Goal: Task Accomplishment & Management: Manage account settings

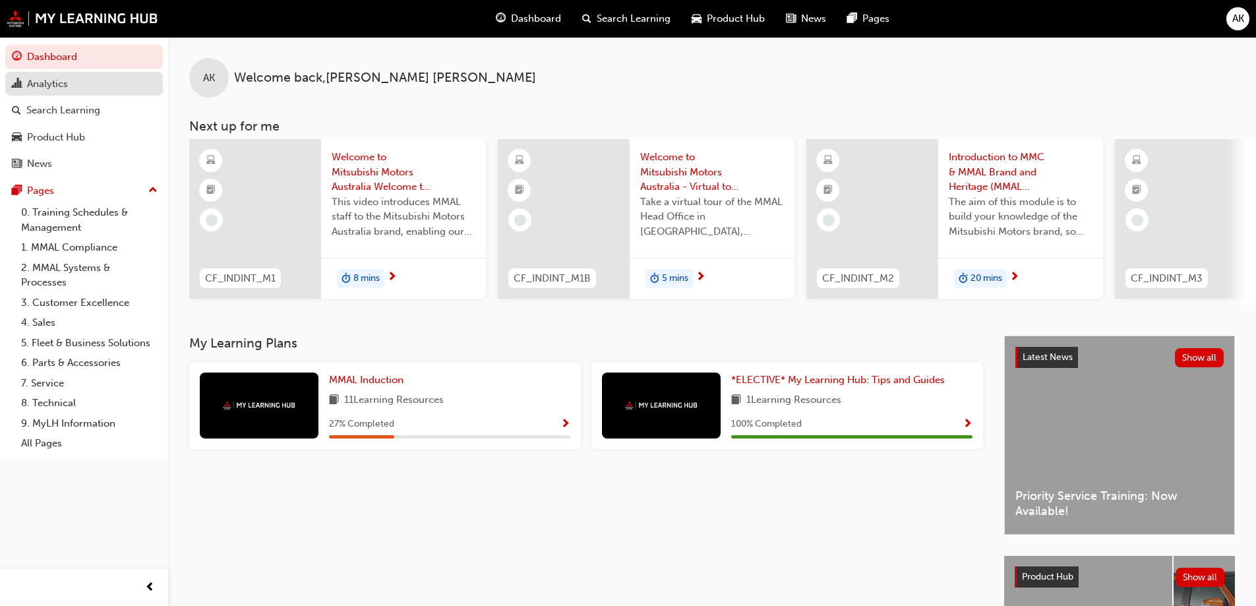
click at [89, 85] on div "Analytics" at bounding box center [84, 84] width 144 height 16
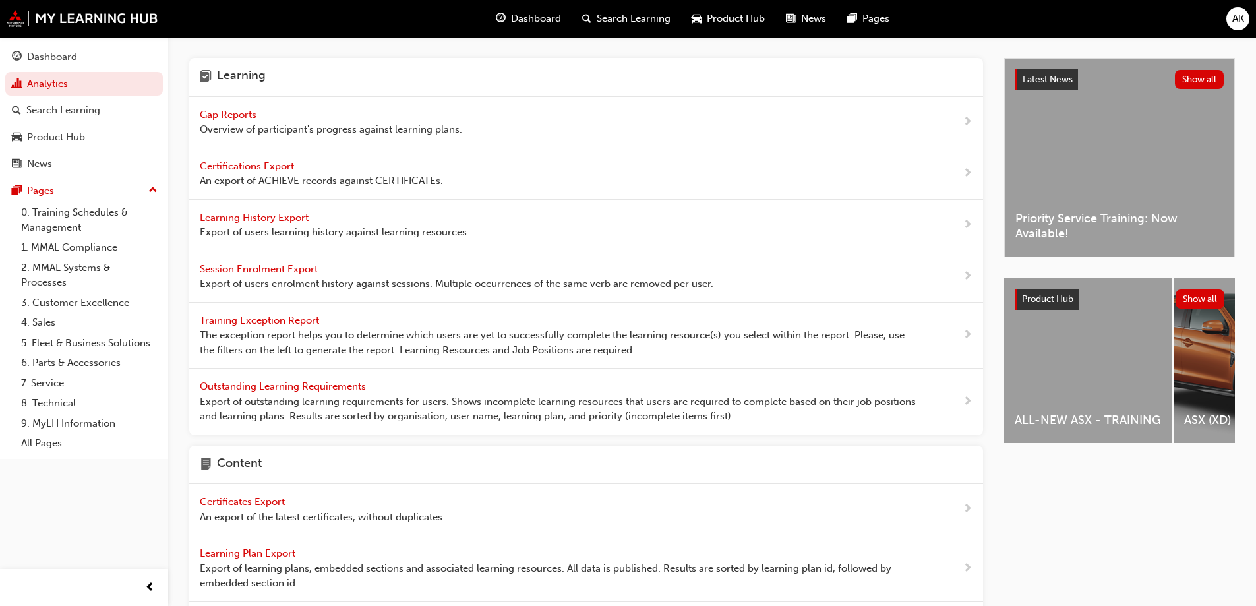
click at [270, 213] on span "Learning History Export" at bounding box center [255, 218] width 111 height 12
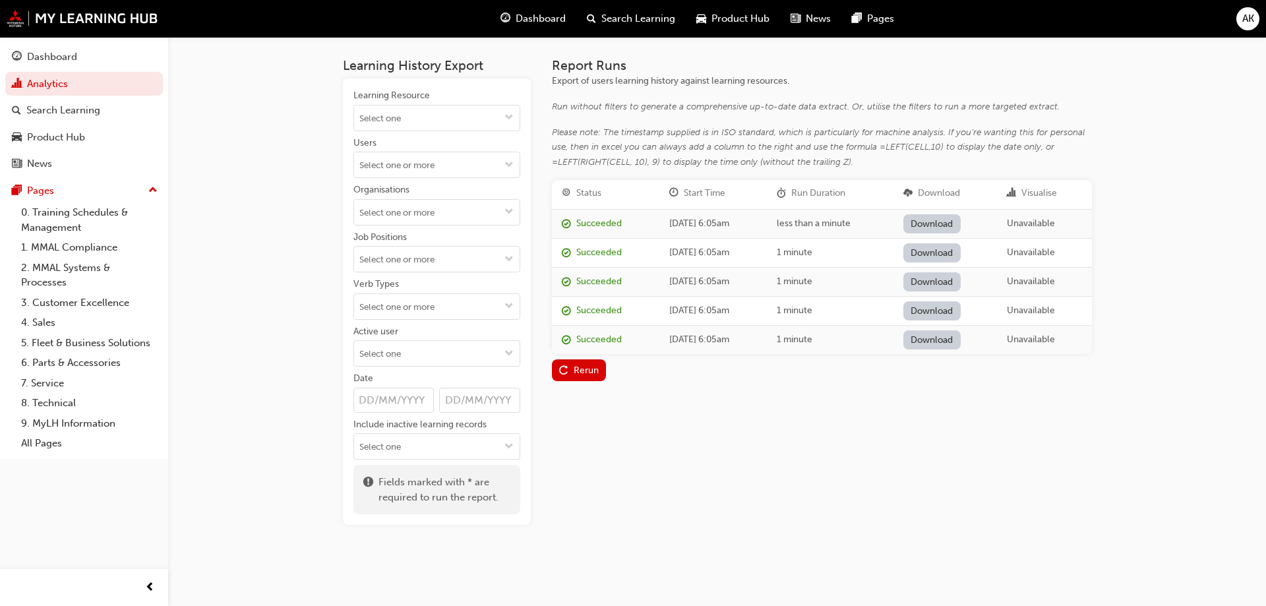
click at [367, 398] on input "Date" at bounding box center [393, 400] width 81 height 25
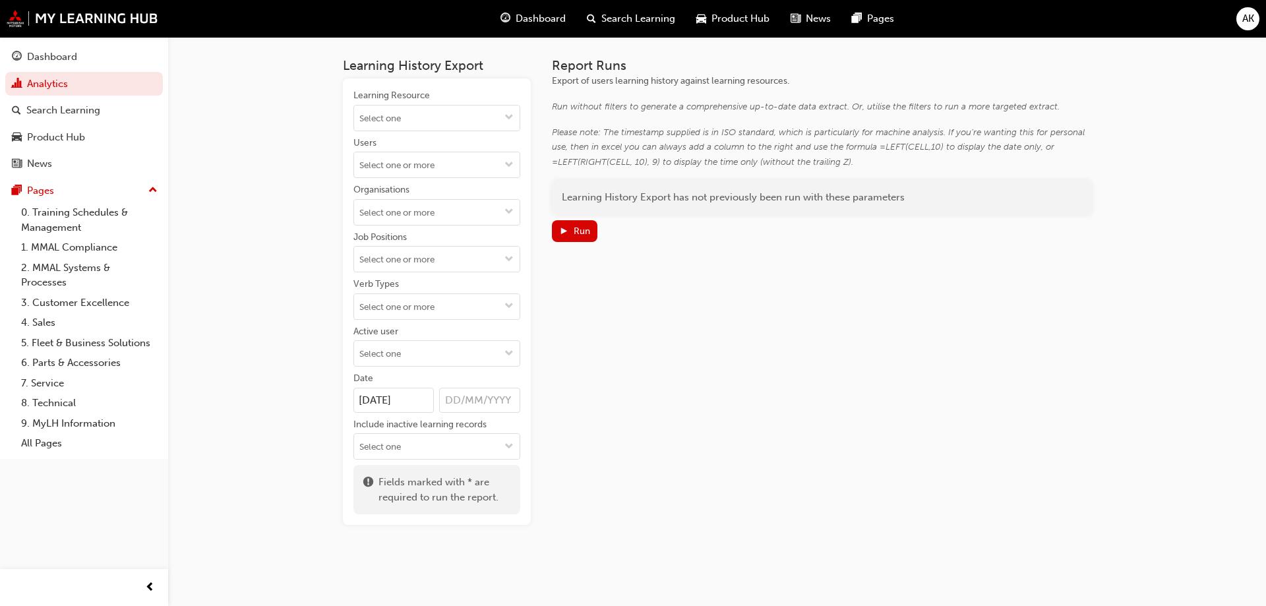
click at [640, 396] on div "Report Runs Export of users learning history against learning resources. Run wi…" at bounding box center [822, 291] width 540 height 467
click at [458, 305] on input "Verb Types" at bounding box center [437, 306] width 166 height 25
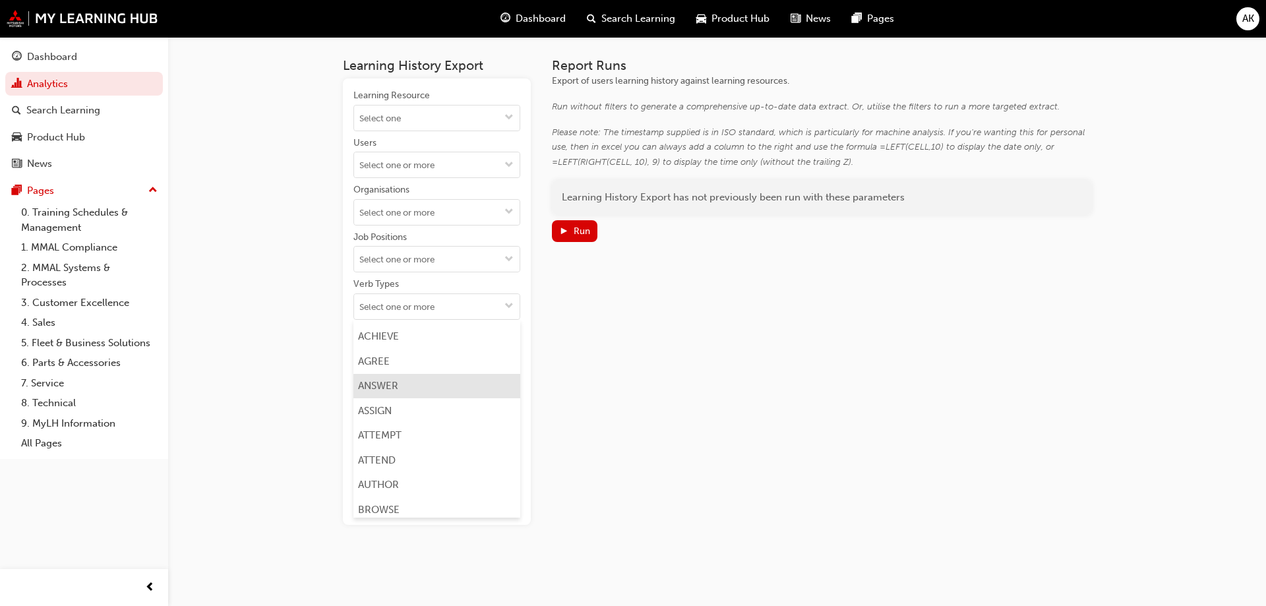
scroll to position [198, 0]
click at [617, 346] on div "Report Runs Export of users learning history against learning resources. Run wi…" at bounding box center [822, 291] width 540 height 467
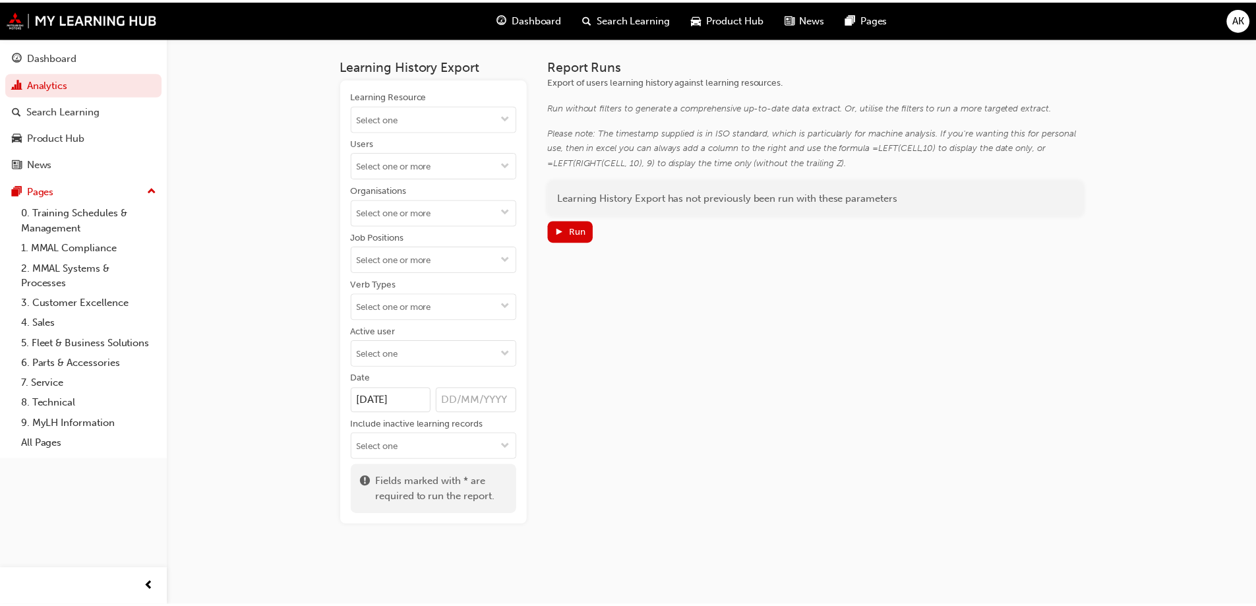
scroll to position [0, 0]
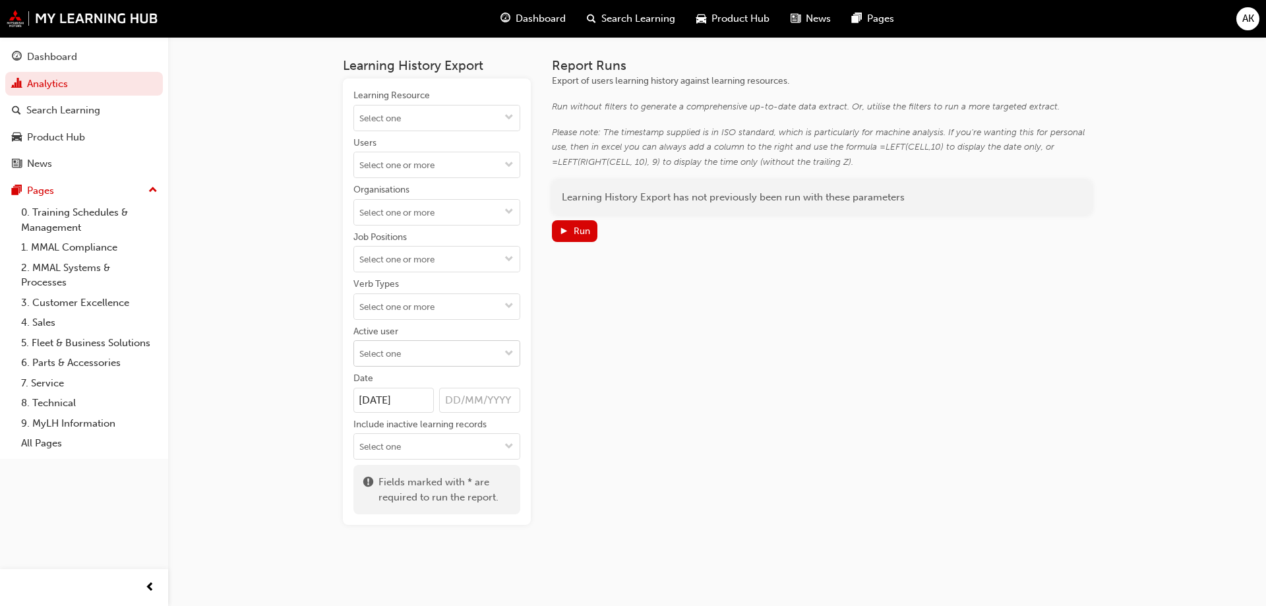
click at [434, 365] on input "Active user" at bounding box center [437, 353] width 166 height 25
click at [427, 380] on li "Active users" at bounding box center [436, 379] width 167 height 25
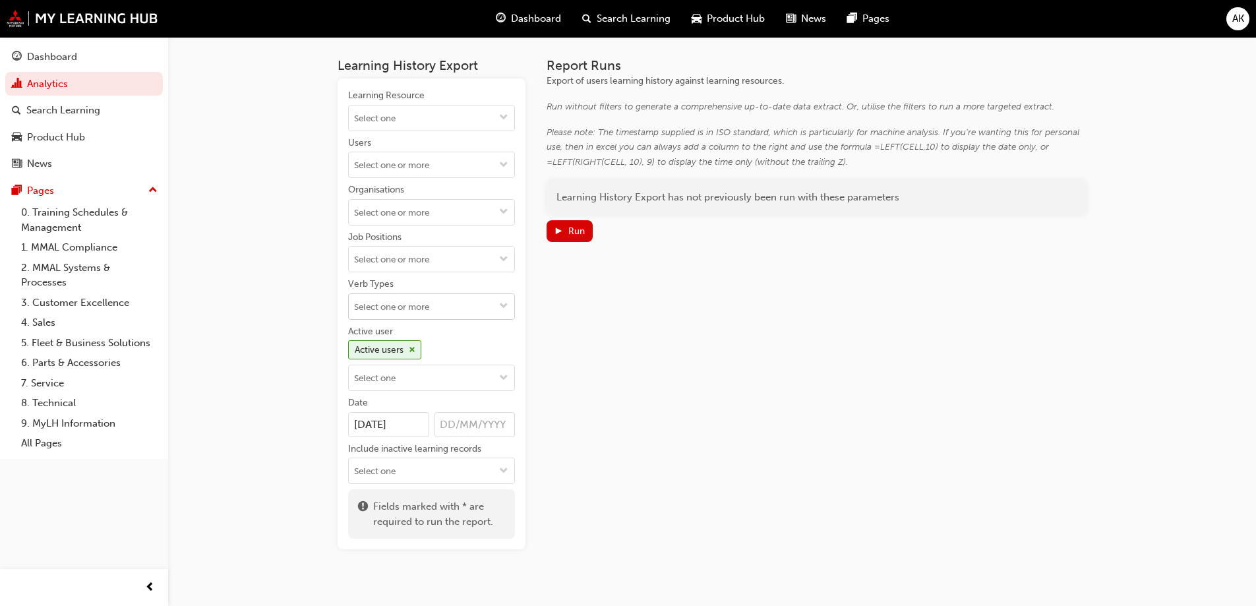
click at [420, 313] on input "Verb Types" at bounding box center [432, 306] width 166 height 25
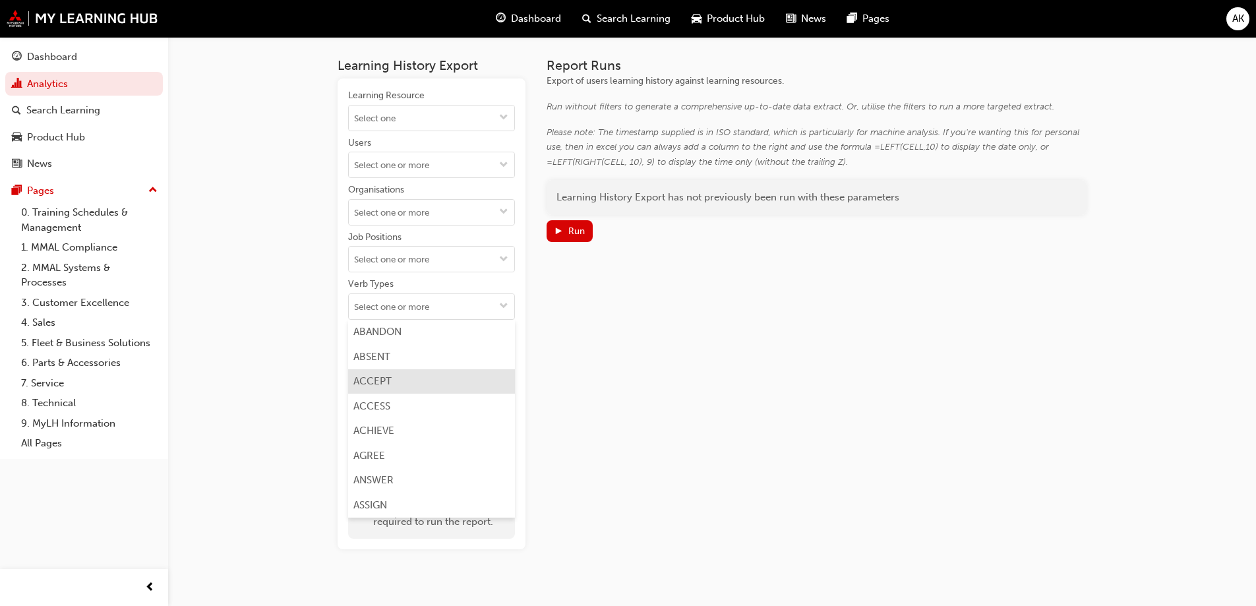
scroll to position [66, 0]
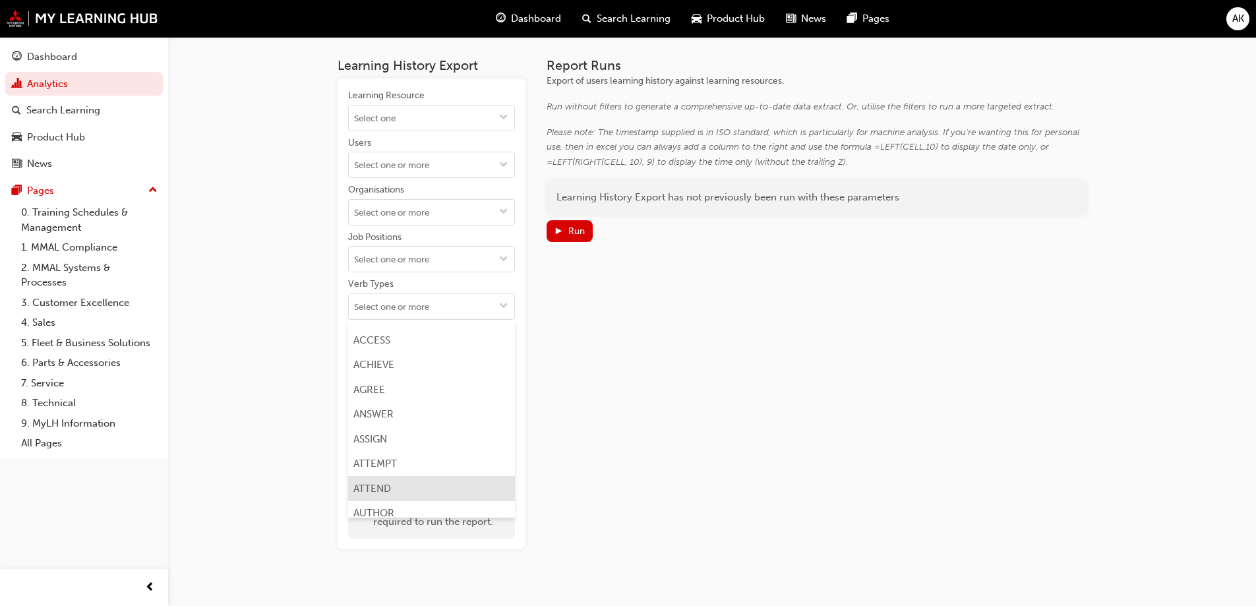
click at [379, 480] on li "ATTEND" at bounding box center [431, 488] width 167 height 25
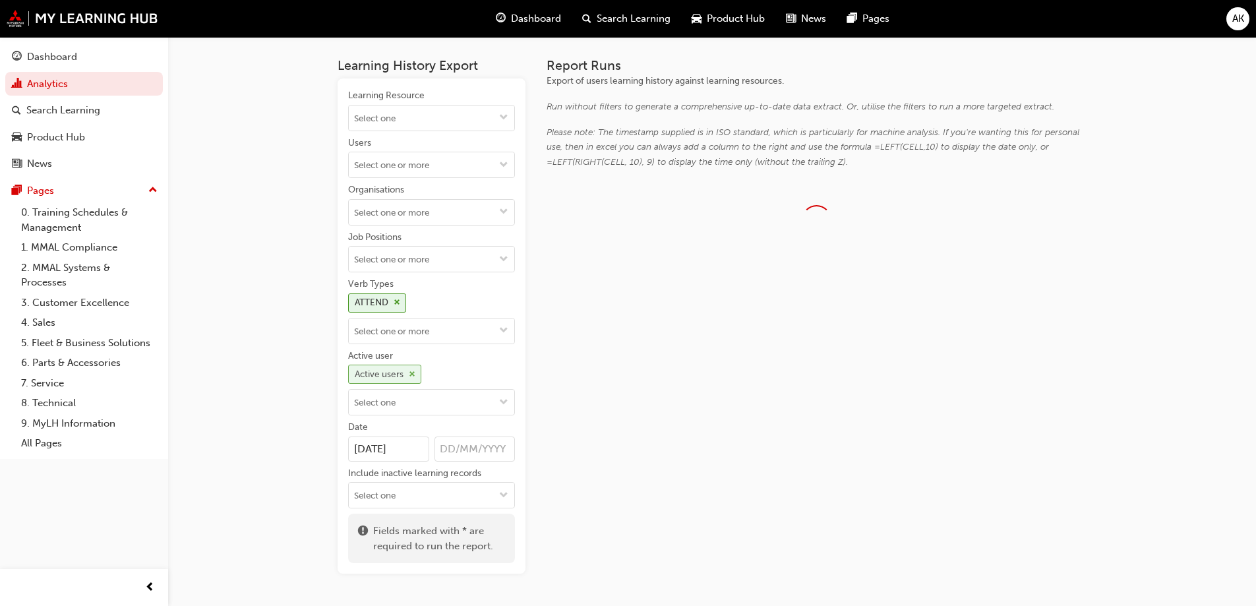
scroll to position [0, 0]
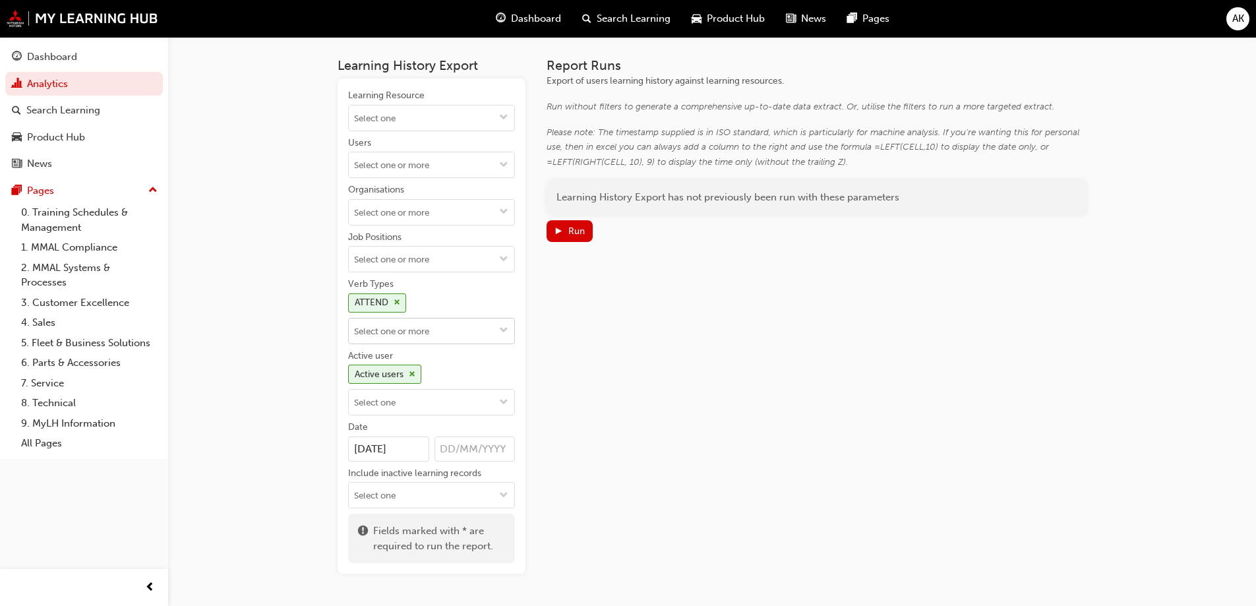
click at [423, 330] on input "Verb Types ATTEND" at bounding box center [432, 330] width 166 height 25
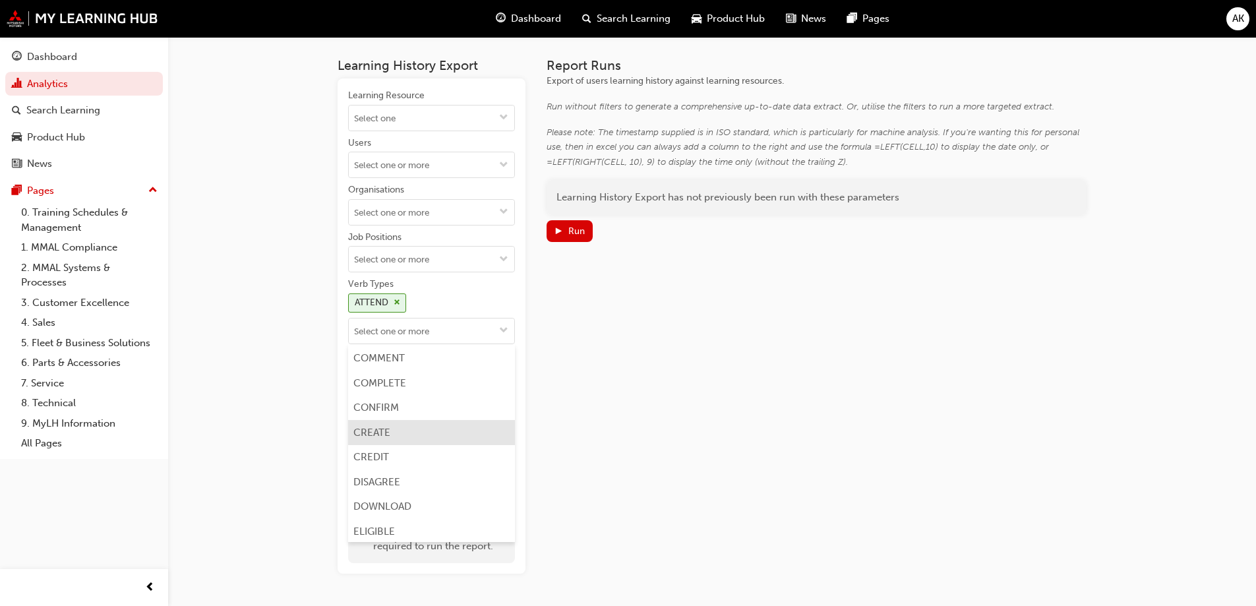
scroll to position [264, 0]
click at [405, 402] on li "COMPLETE" at bounding box center [431, 414] width 167 height 25
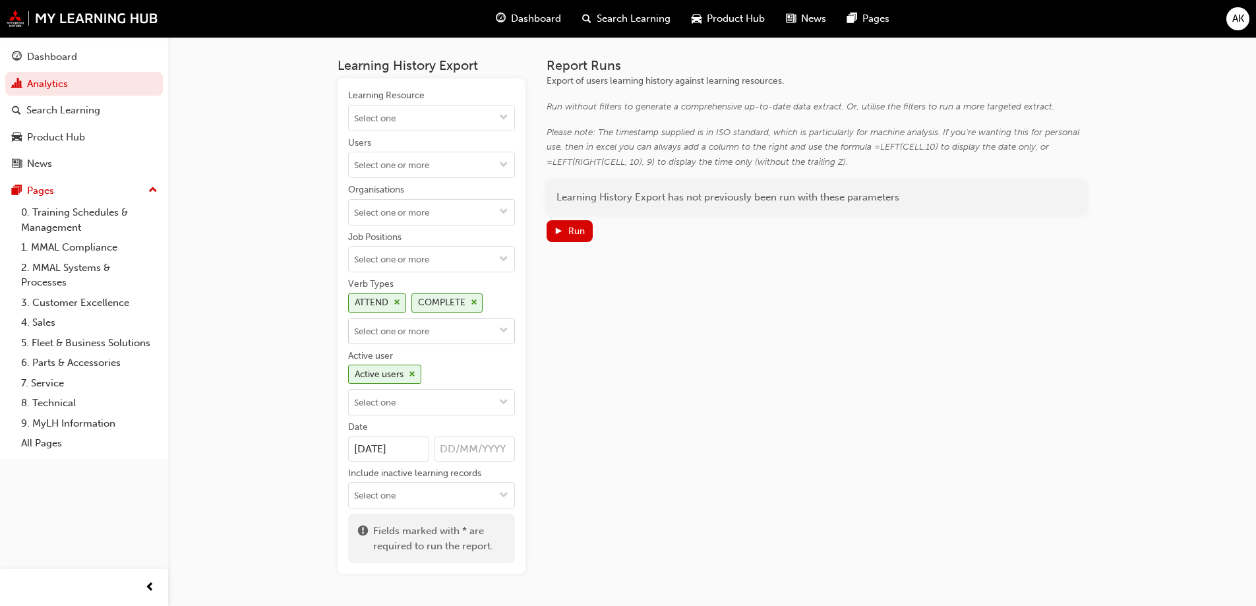
click at [434, 340] on input "Verb Types ATTEND COMPLETE" at bounding box center [432, 330] width 166 height 25
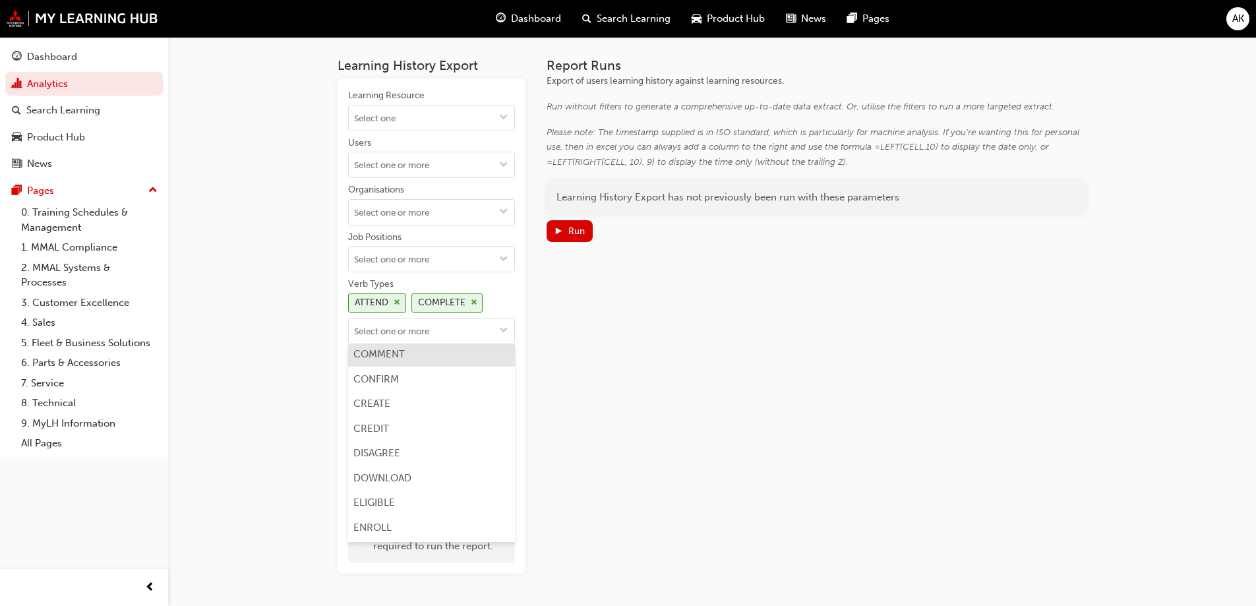
scroll to position [330, 0]
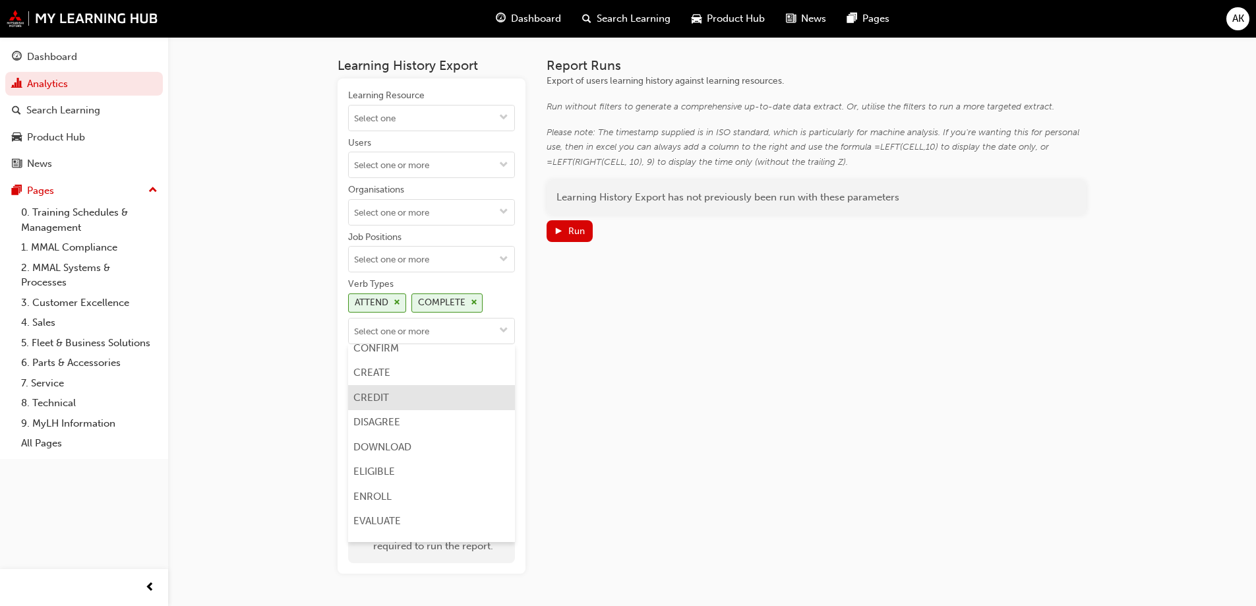
click at [403, 402] on li "CREDIT" at bounding box center [431, 397] width 167 height 25
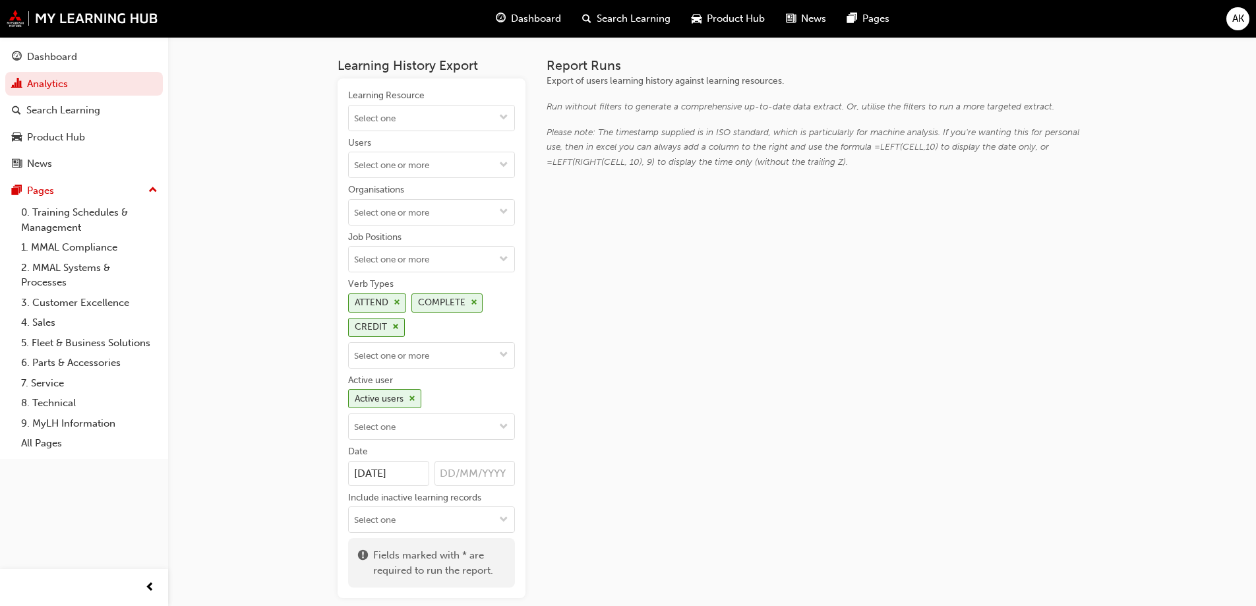
scroll to position [0, 0]
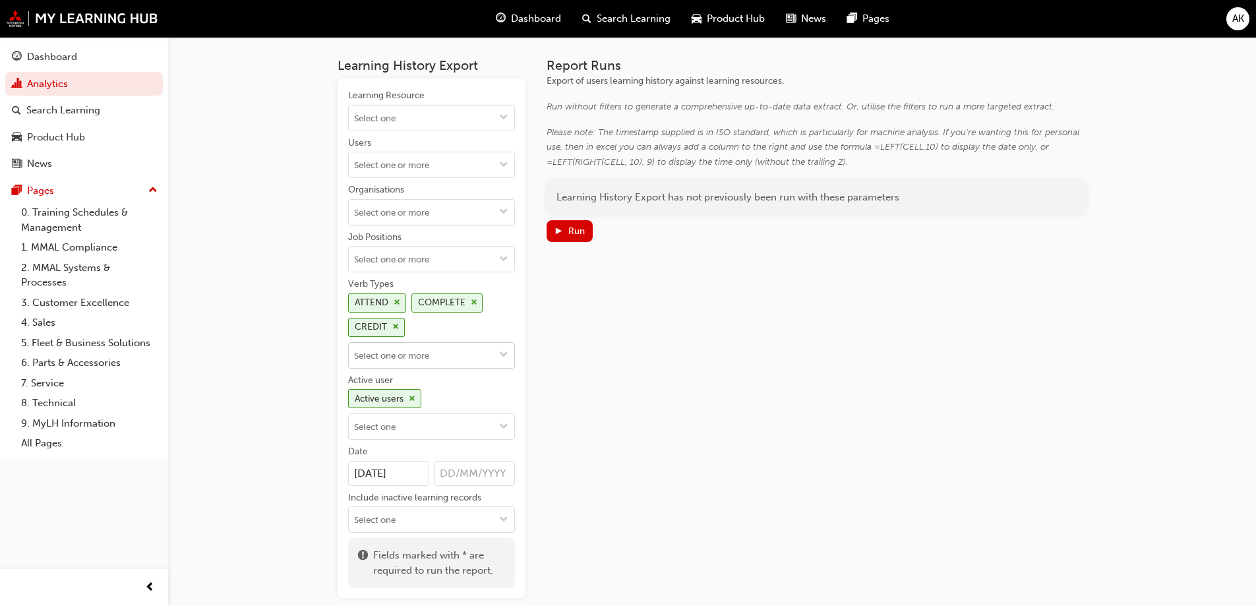
click at [438, 353] on input "Verb Types ATTEND COMPLETE CREDIT" at bounding box center [432, 355] width 166 height 25
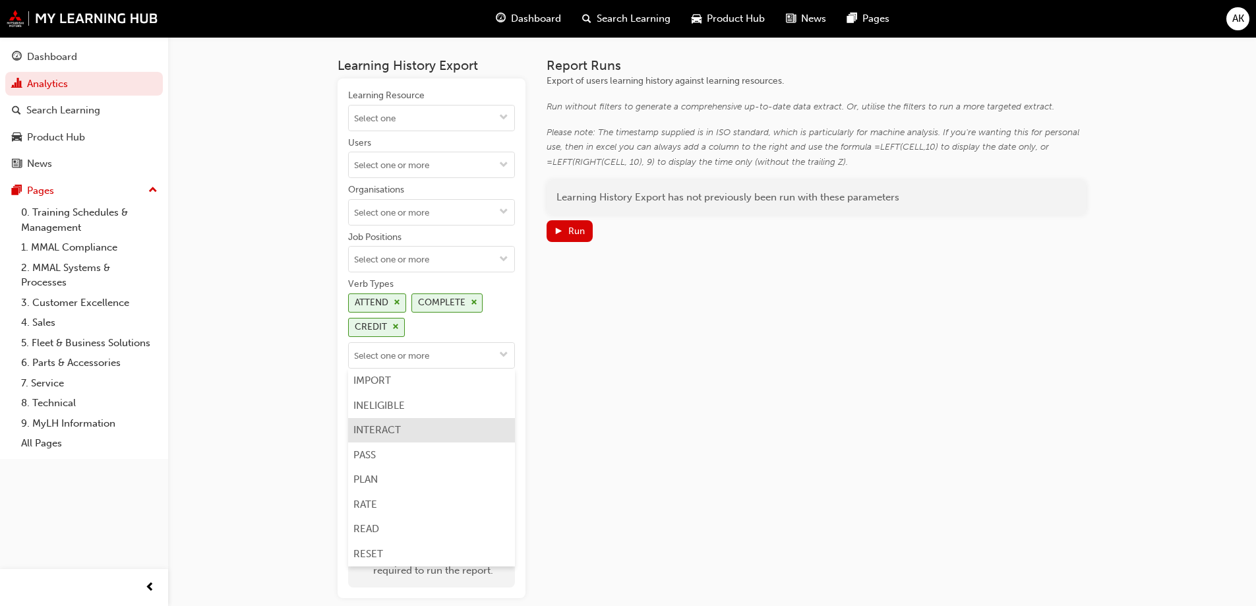
click at [394, 444] on li "PASS" at bounding box center [431, 454] width 167 height 25
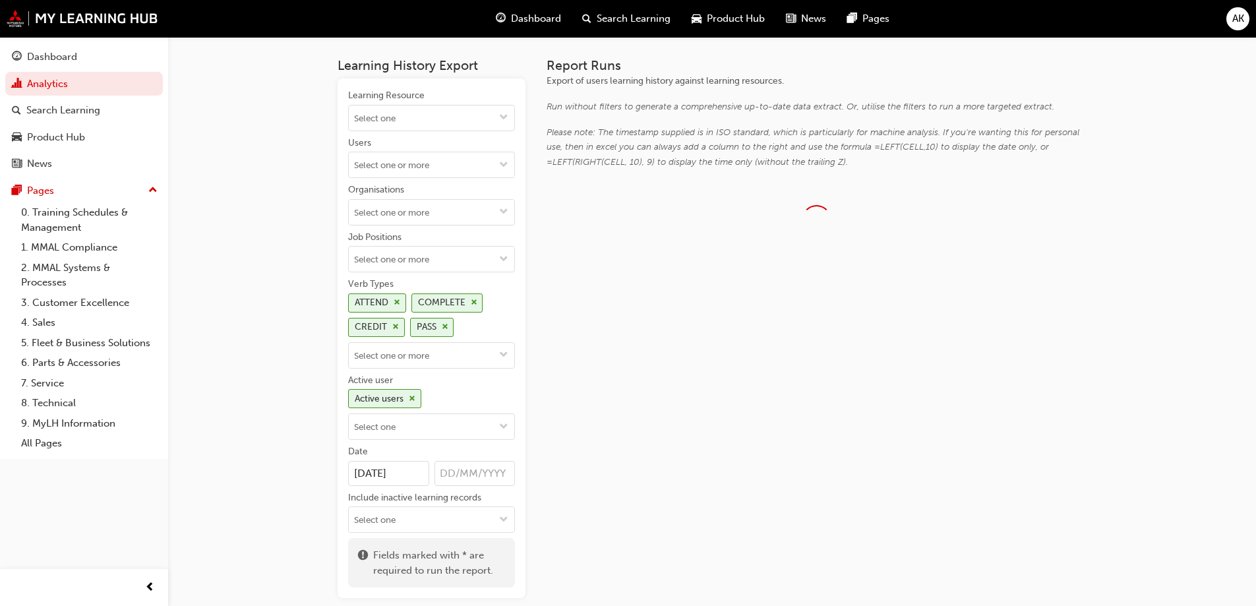
scroll to position [0, 0]
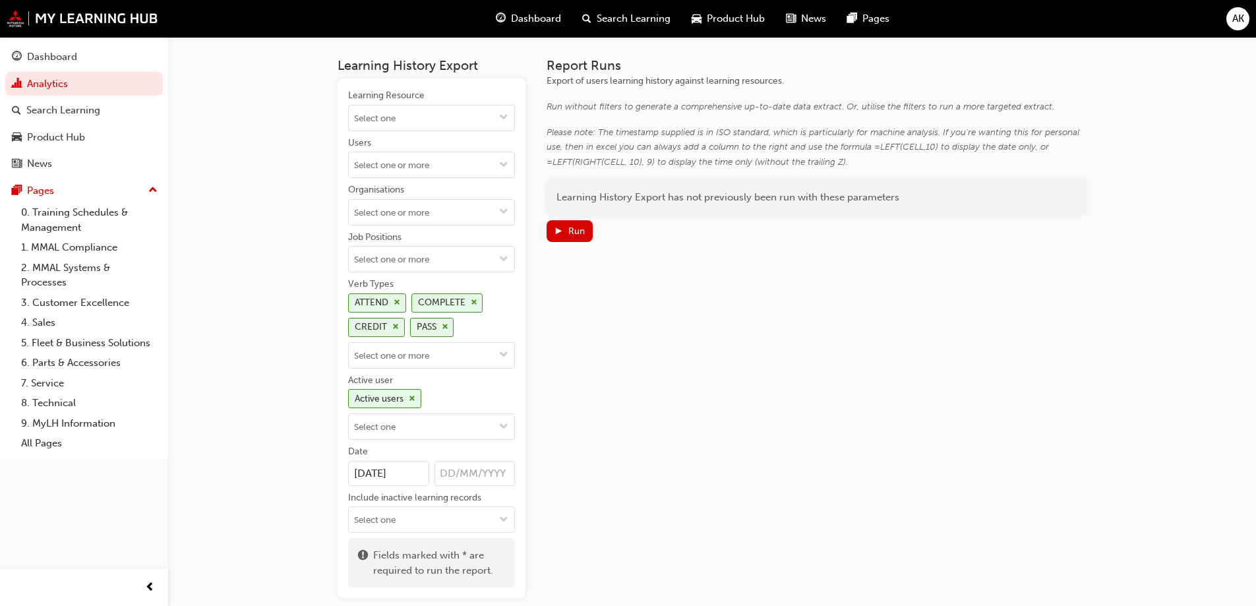
click at [600, 307] on div "Report Runs Export of users learning history against learning resources. Run wi…" at bounding box center [817, 328] width 540 height 540
click at [367, 470] on input "24/09/2025" at bounding box center [388, 473] width 81 height 25
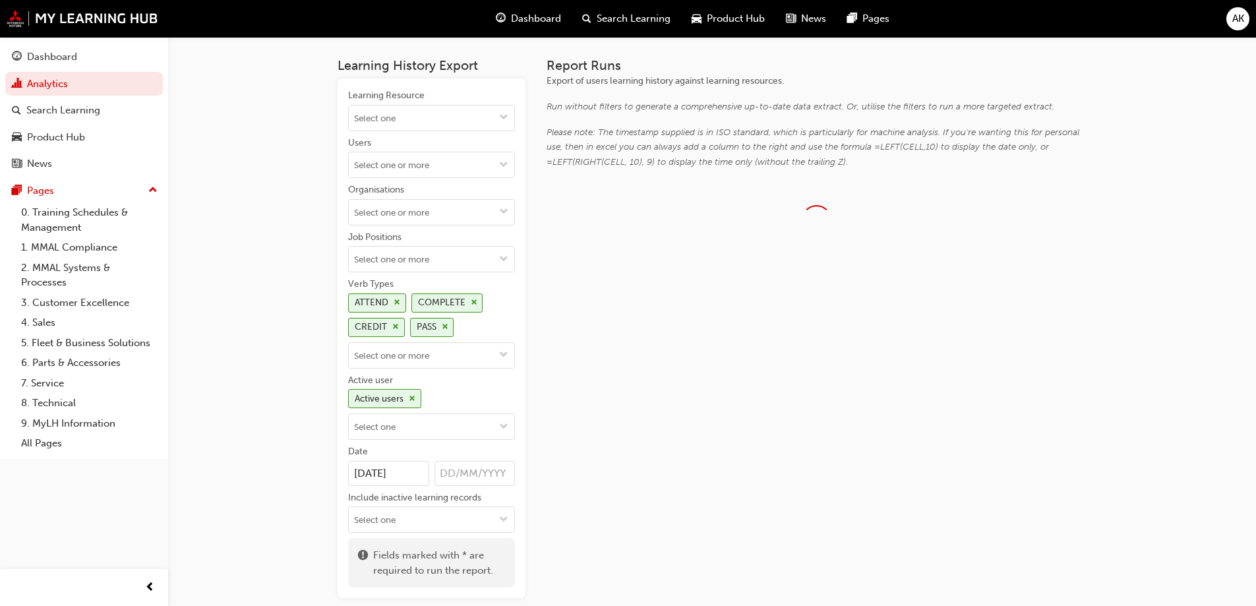
type input "23/09/2025"
click at [718, 422] on div "Report Runs Export of users learning history against learning resources. Run wi…" at bounding box center [817, 328] width 540 height 540
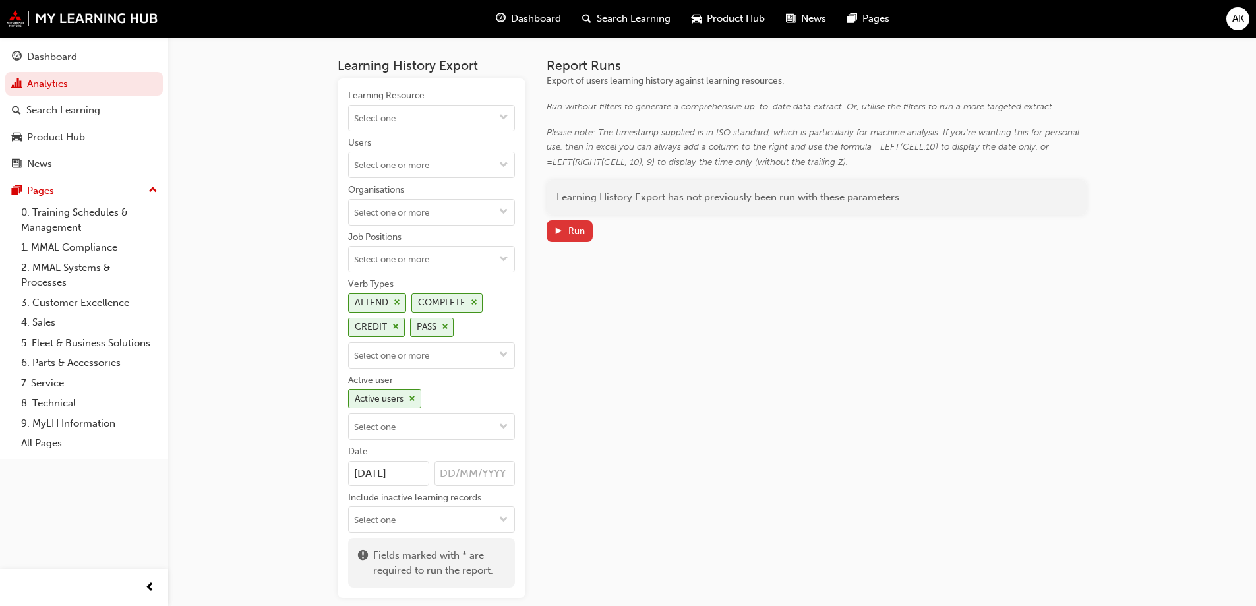
click at [564, 229] on div "Run" at bounding box center [569, 231] width 31 height 14
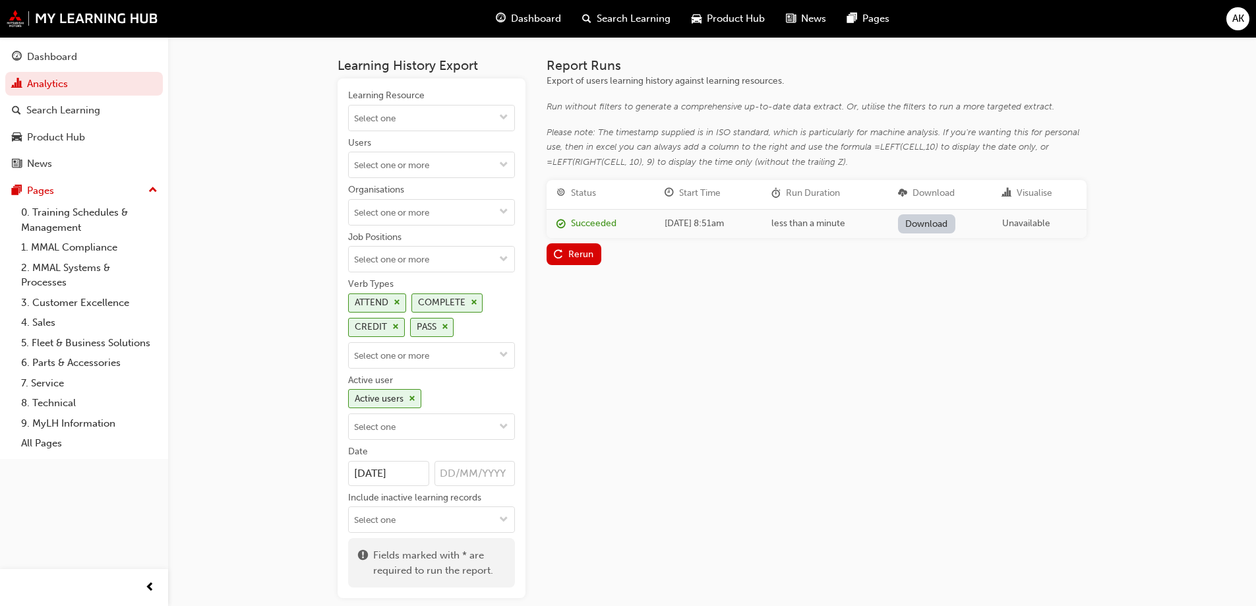
click at [947, 219] on link "Download" at bounding box center [926, 223] width 57 height 19
click at [1241, 15] on span "AK" at bounding box center [1238, 18] width 12 height 15
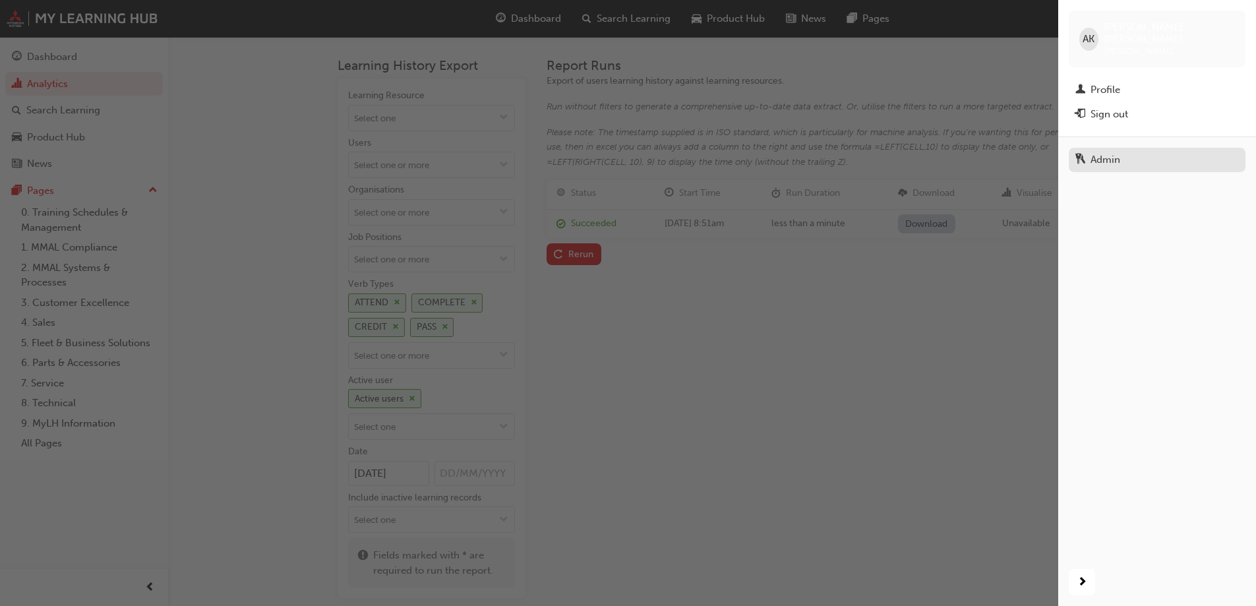
click at [1118, 152] on div "Admin" at bounding box center [1106, 159] width 30 height 15
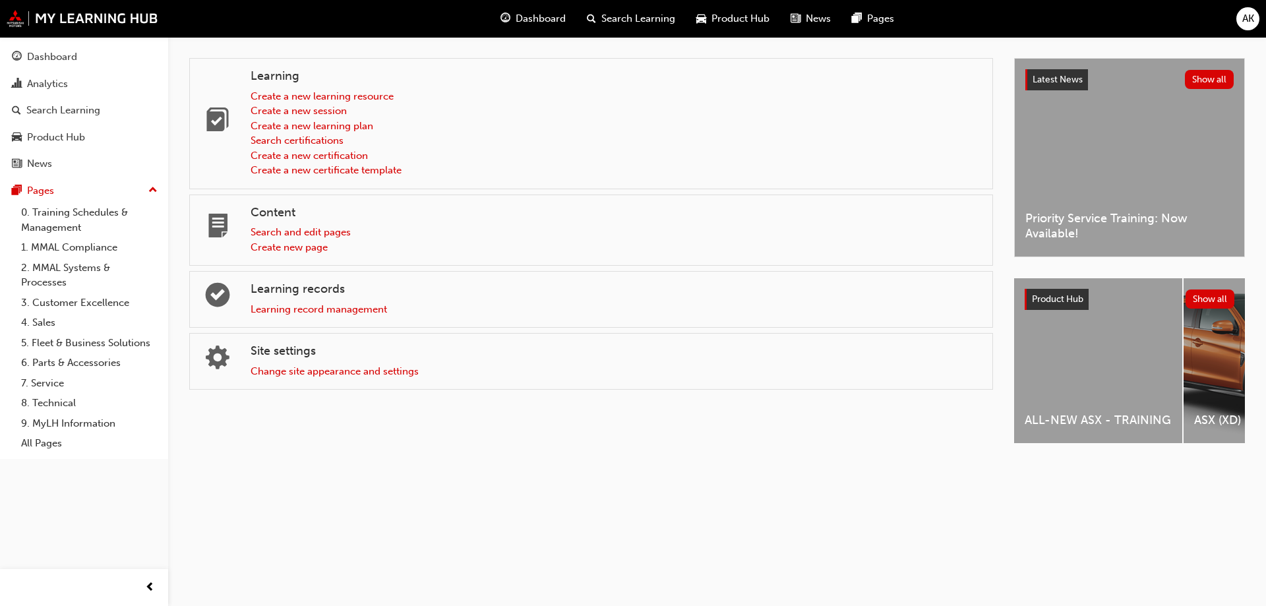
click at [1251, 12] on span "AK" at bounding box center [1248, 18] width 12 height 15
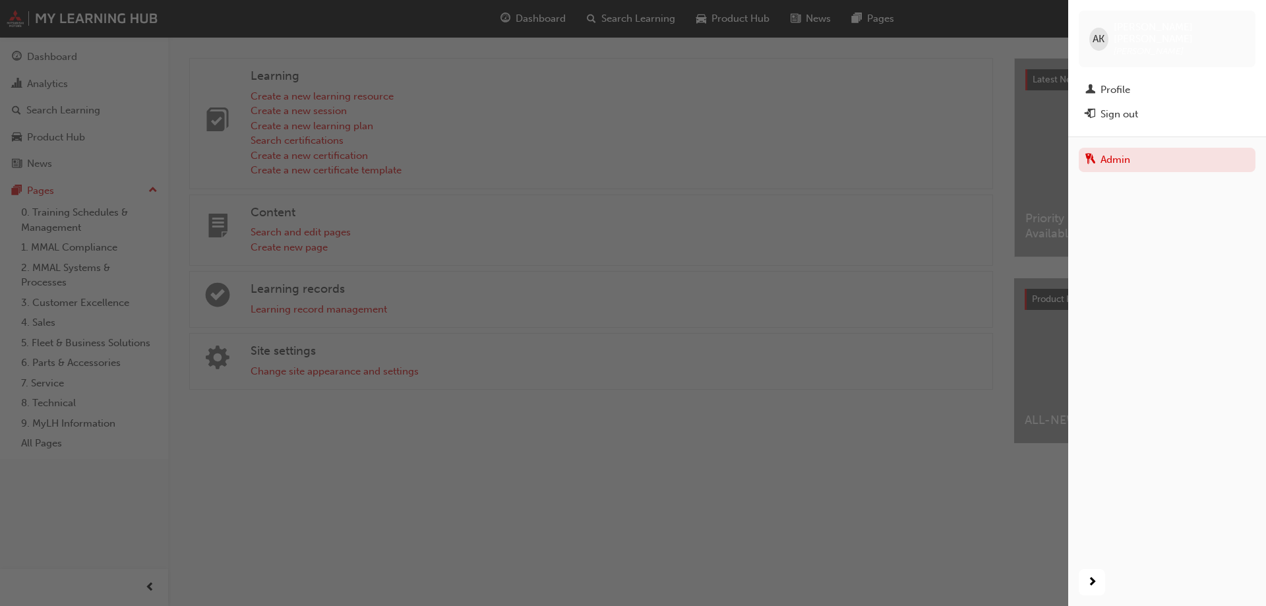
click at [547, 347] on div "button" at bounding box center [534, 303] width 1068 height 606
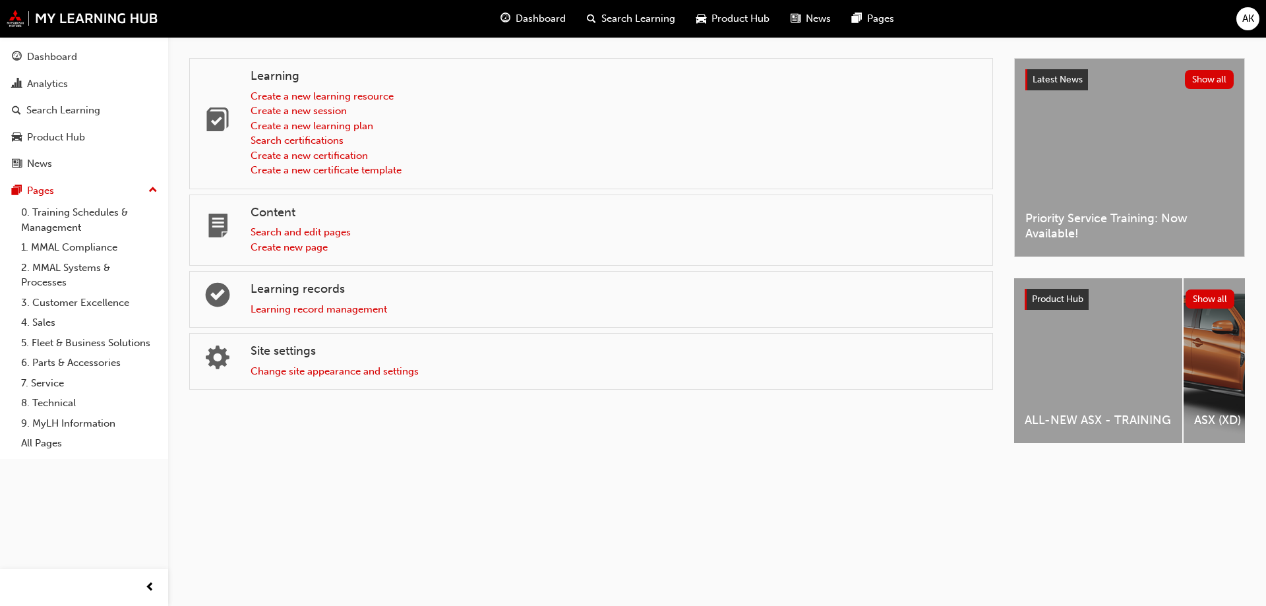
click at [374, 317] on div "Learning record management" at bounding box center [616, 309] width 731 height 15
click at [370, 309] on link "Learning record management" at bounding box center [319, 309] width 136 height 12
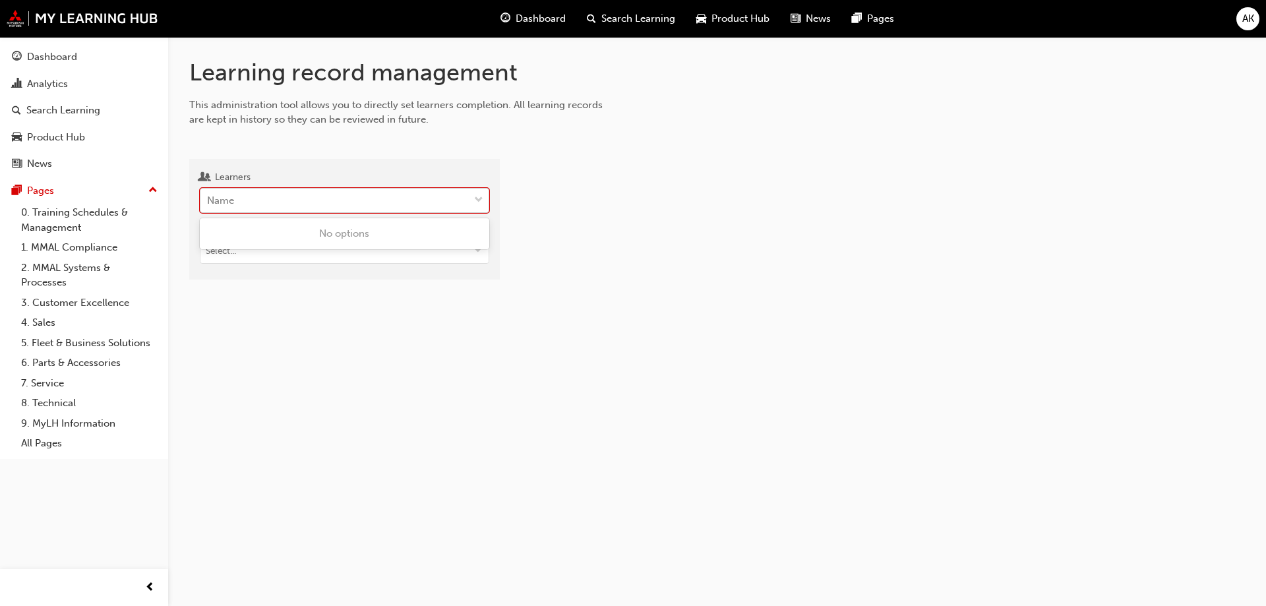
click at [334, 200] on div "Name" at bounding box center [334, 200] width 268 height 23
click at [208, 200] on input "Learners 0 results available. Use Up and Down to choose options, press Enter to…" at bounding box center [207, 200] width 1 height 11
type input "cefala"
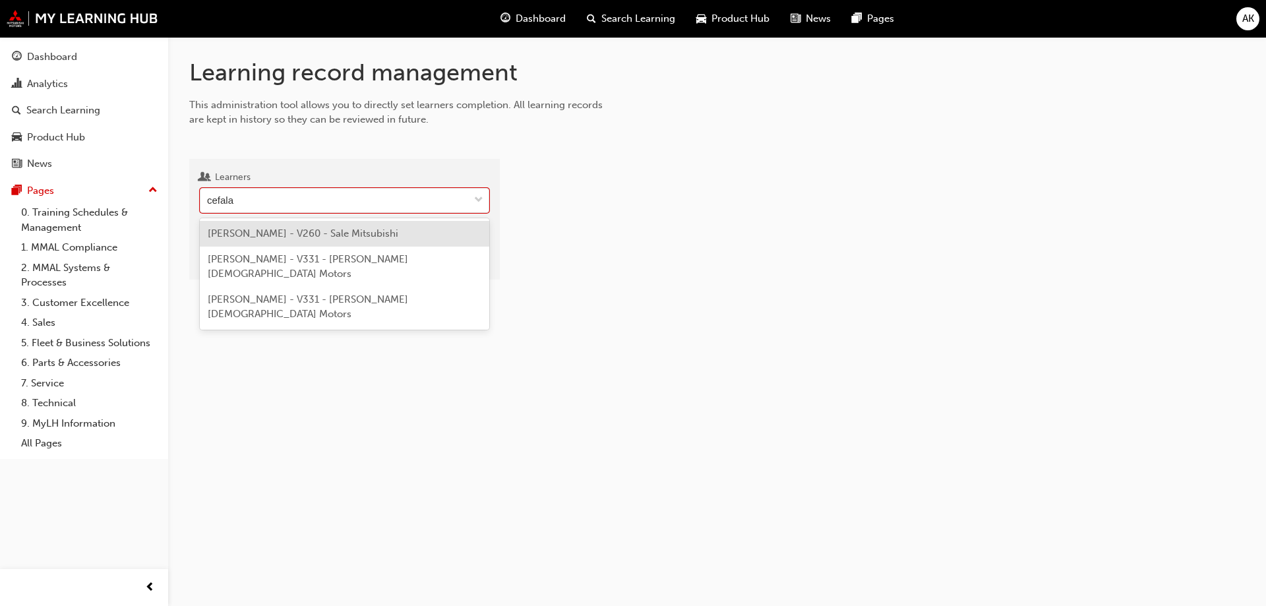
click at [344, 234] on span "ANTHONY CEFALA - V260 - Sale Mitsubishi" at bounding box center [303, 233] width 191 height 12
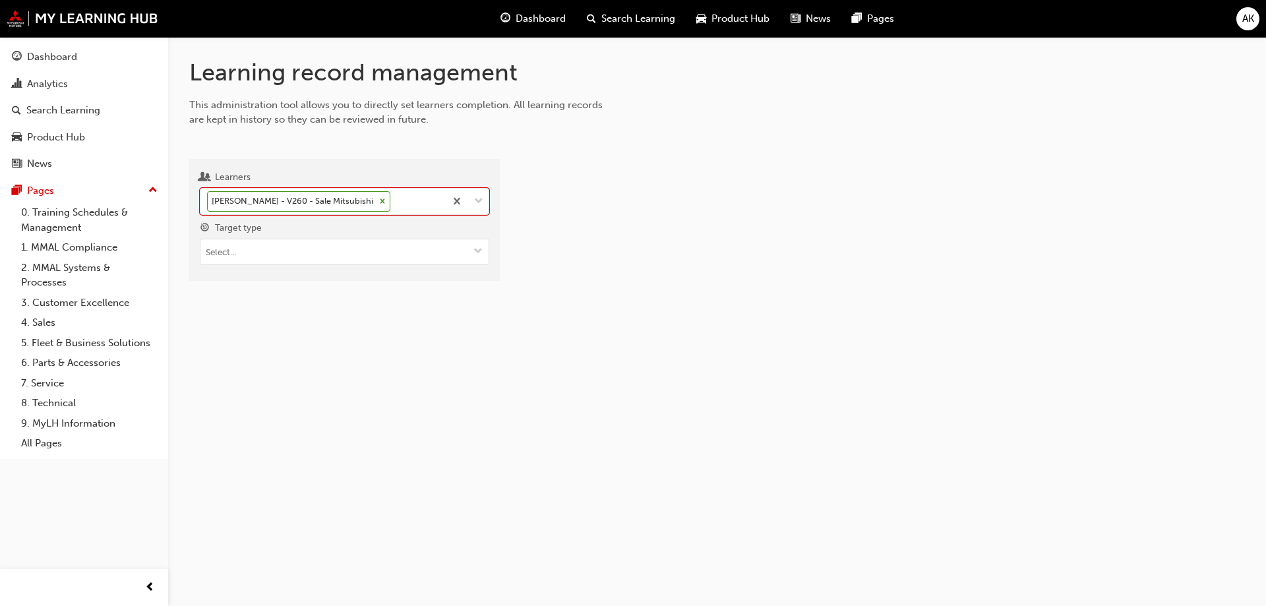
drag, startPoint x: 404, startPoint y: 206, endPoint x: 401, endPoint y: 218, distance: 13.0
click at [405, 206] on div "ANTHONY CEFALA - V260 - Sale Mitsubishi" at bounding box center [322, 202] width 245 height 26
click at [394, 206] on input "Learners option ANTHONY CEFALA - V260 - Sale Mitsubishi, selected. 0 results av…" at bounding box center [393, 200] width 1 height 11
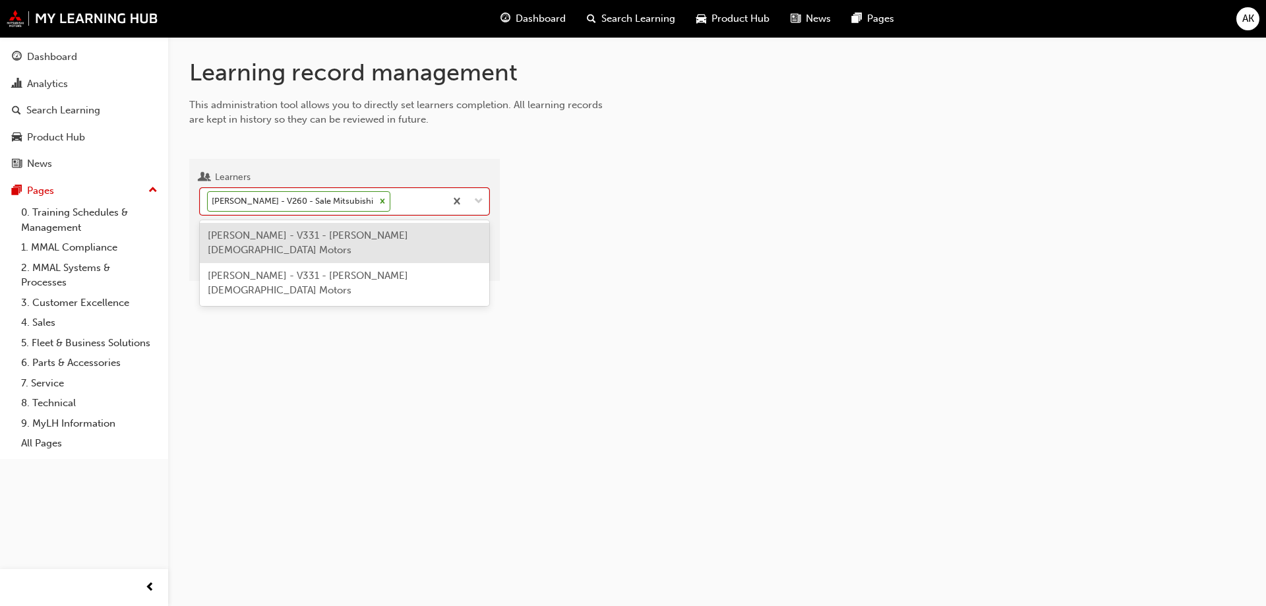
click at [386, 230] on span "ANTHONY CEFALA - V331 - Jf King-Church Motors" at bounding box center [308, 242] width 200 height 27
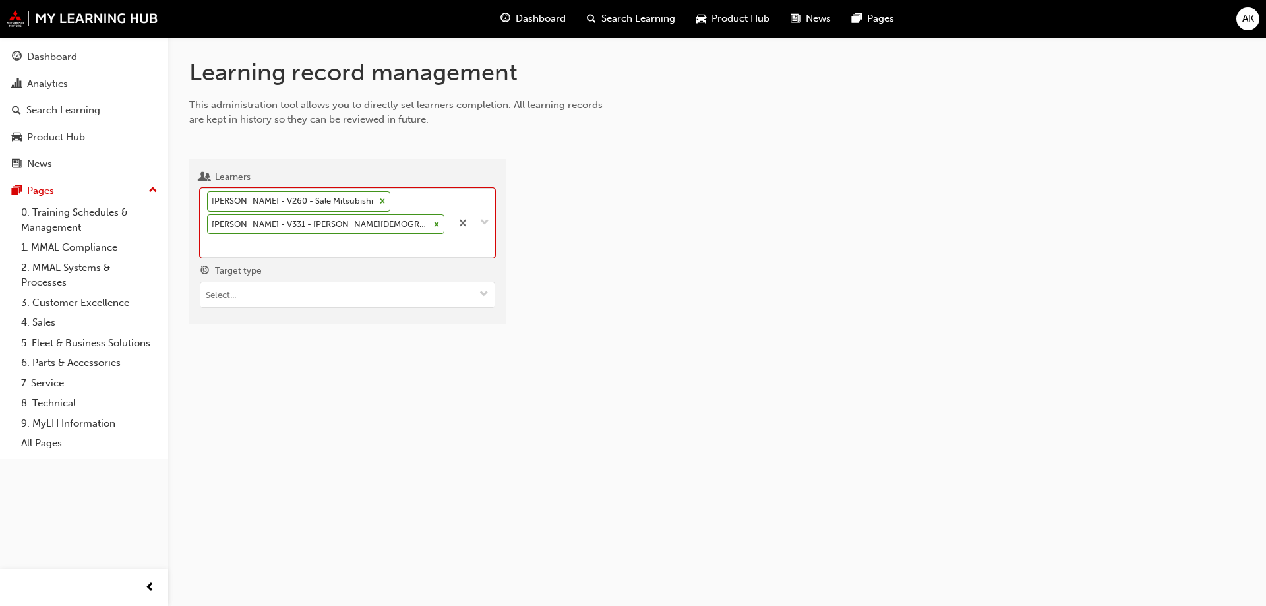
click at [351, 263] on div "Target type" at bounding box center [347, 272] width 295 height 19
click at [351, 282] on input "Target type" at bounding box center [347, 294] width 294 height 25
click at [339, 282] on input "Target type Learning resource - eLearning module Learning resource - instructor…" at bounding box center [347, 294] width 294 height 25
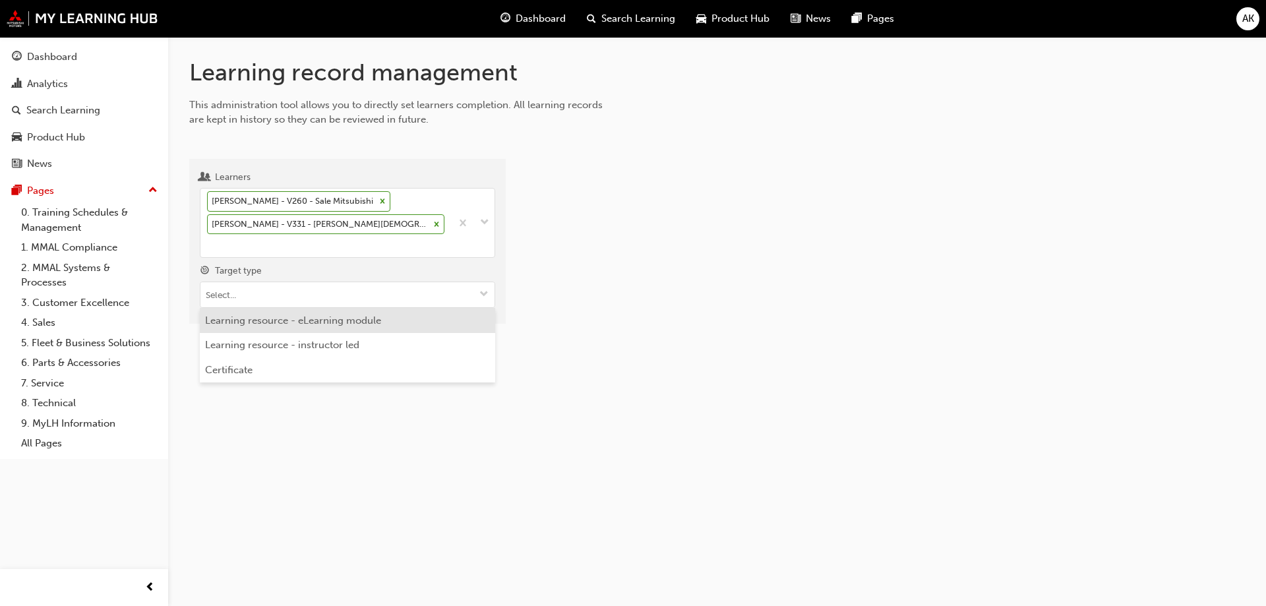
click at [332, 308] on li "Learning resource - eLearning module" at bounding box center [347, 320] width 295 height 25
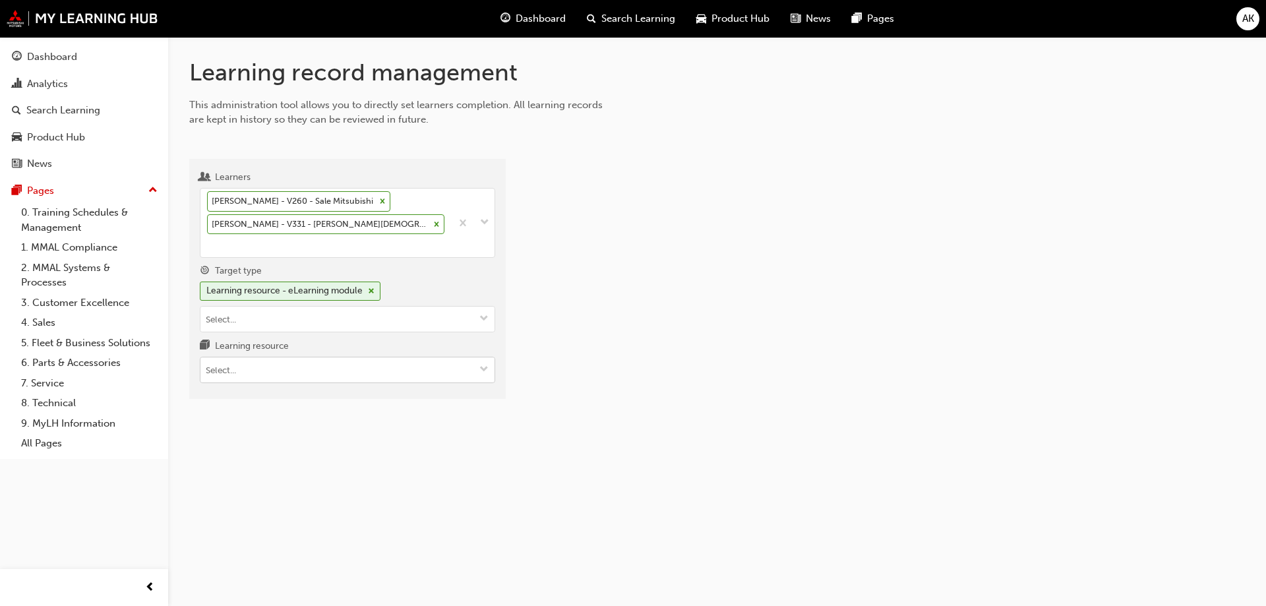
click at [323, 357] on input "Learning resource" at bounding box center [347, 369] width 294 height 25
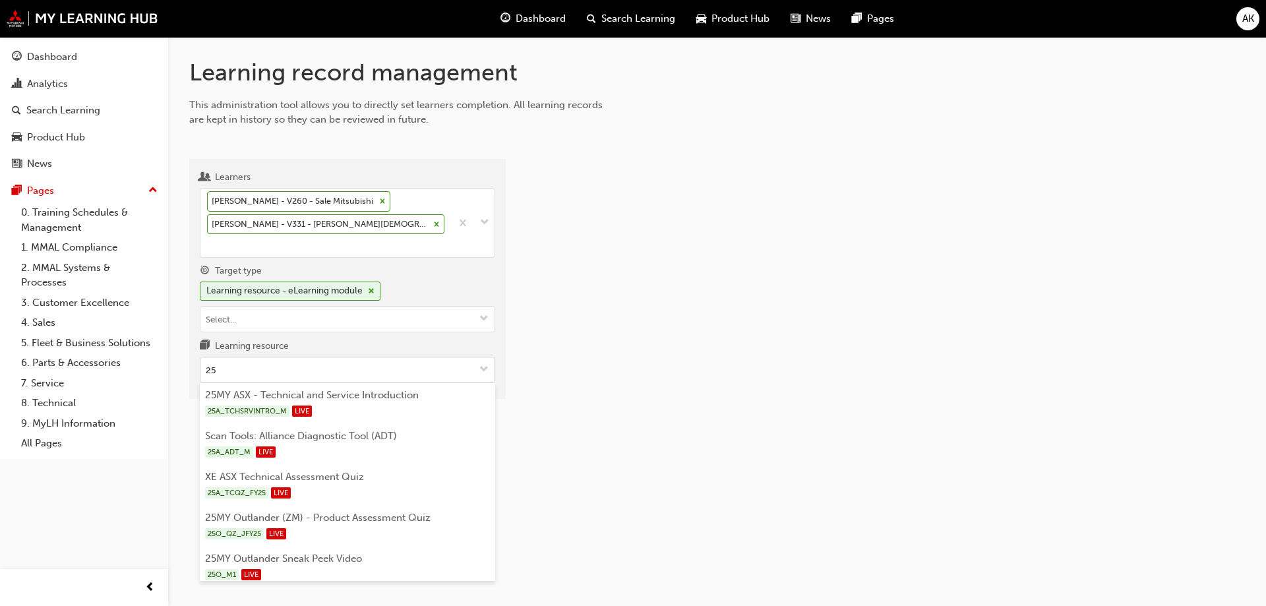
type input "25A"
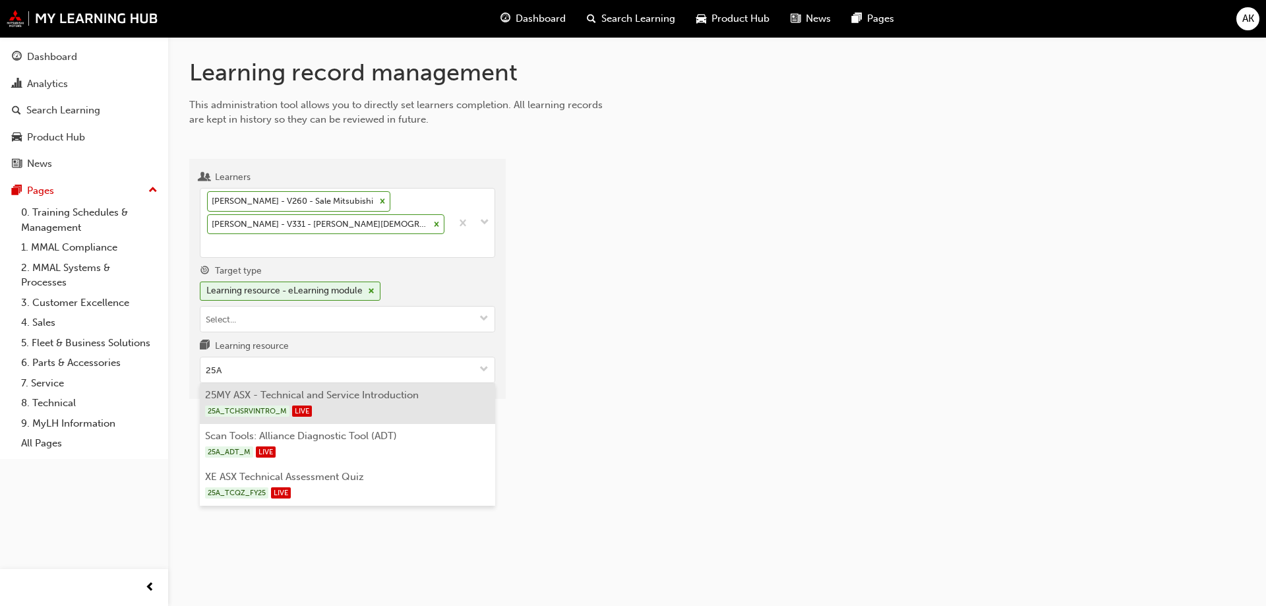
click at [315, 383] on li "25MY ASX - Technical and Service Introduction 25A_TCHSRVINTRO_M LIVE" at bounding box center [347, 403] width 295 height 41
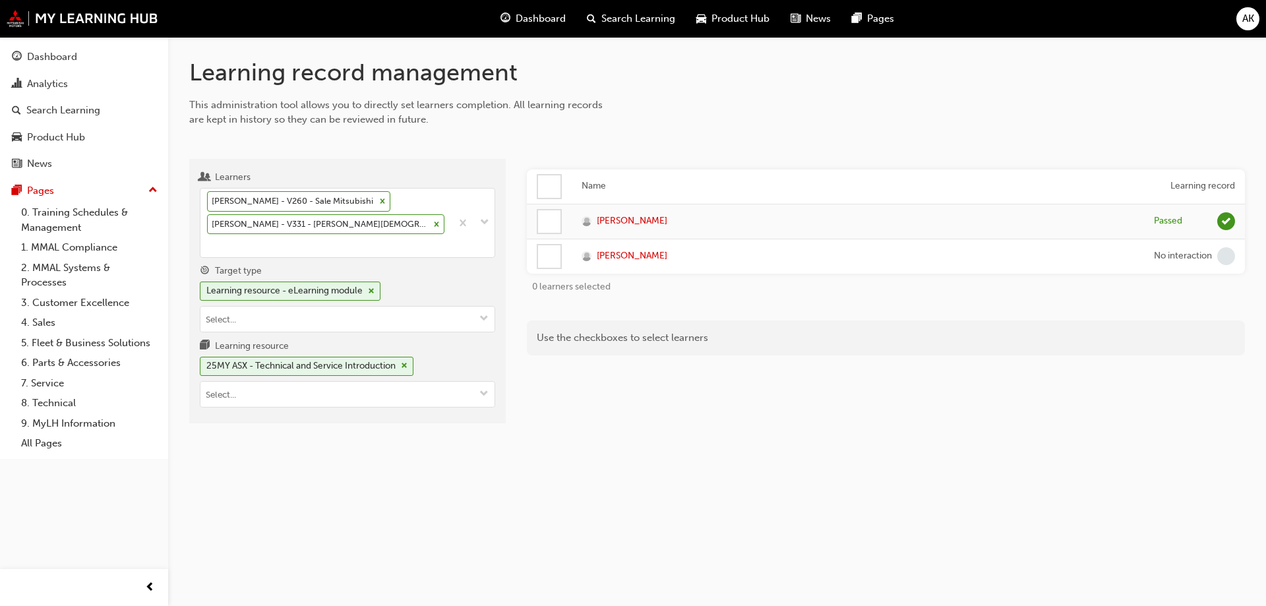
click at [542, 258] on div at bounding box center [549, 256] width 22 height 22
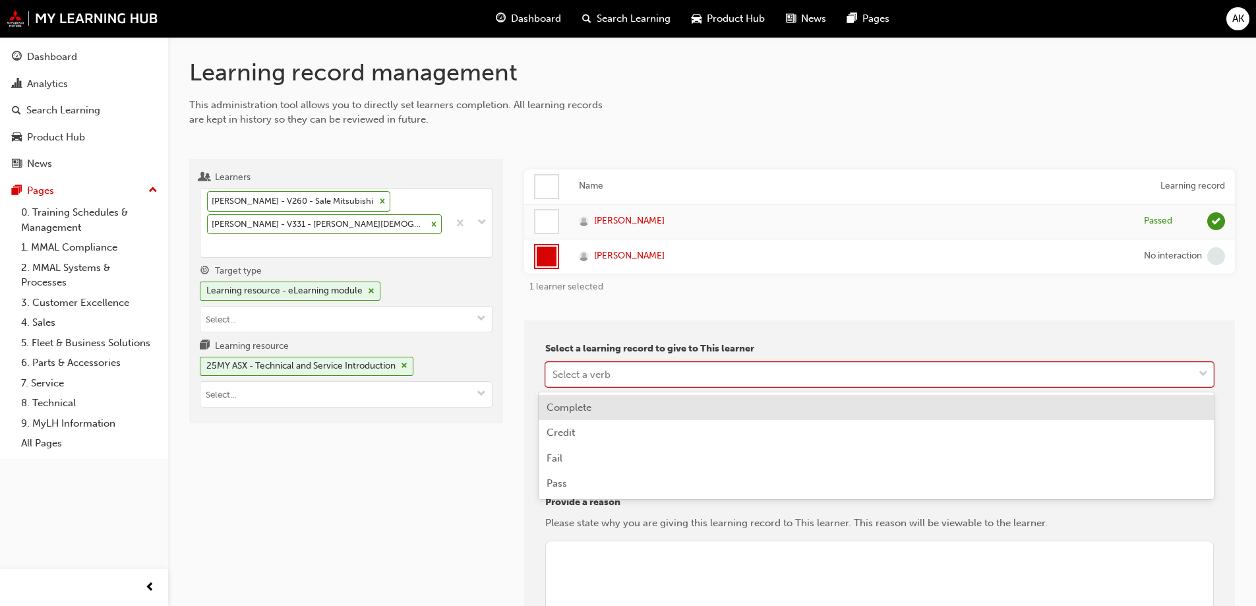
click at [608, 380] on div "Select a verb" at bounding box center [870, 374] width 648 height 23
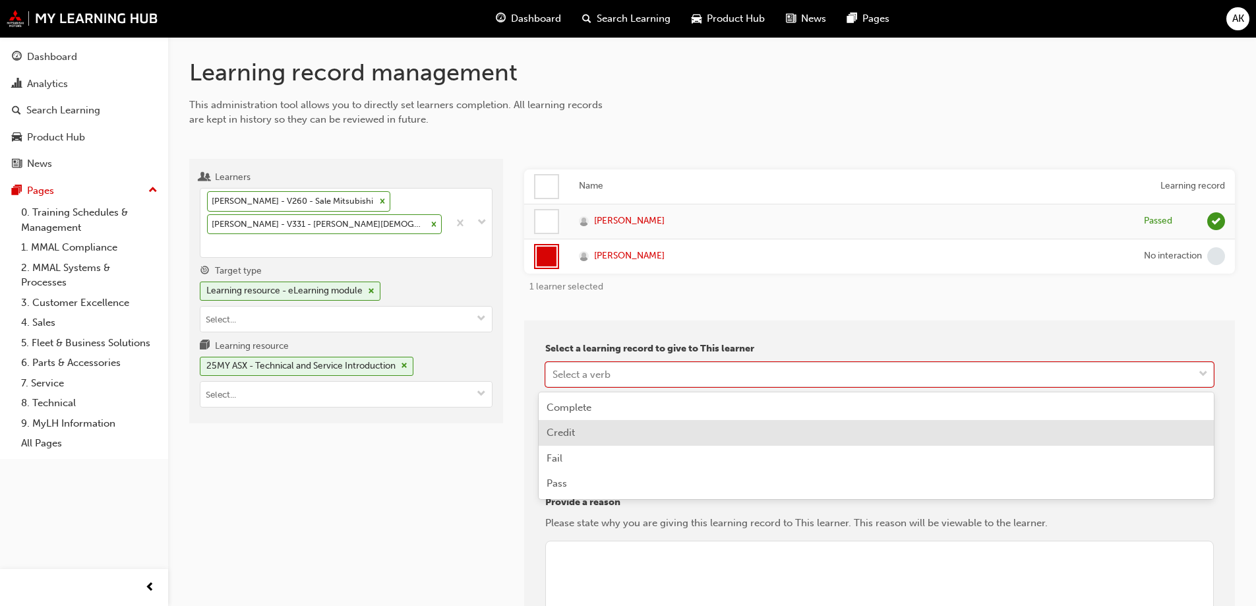
click at [595, 435] on div "Credit" at bounding box center [876, 433] width 675 height 26
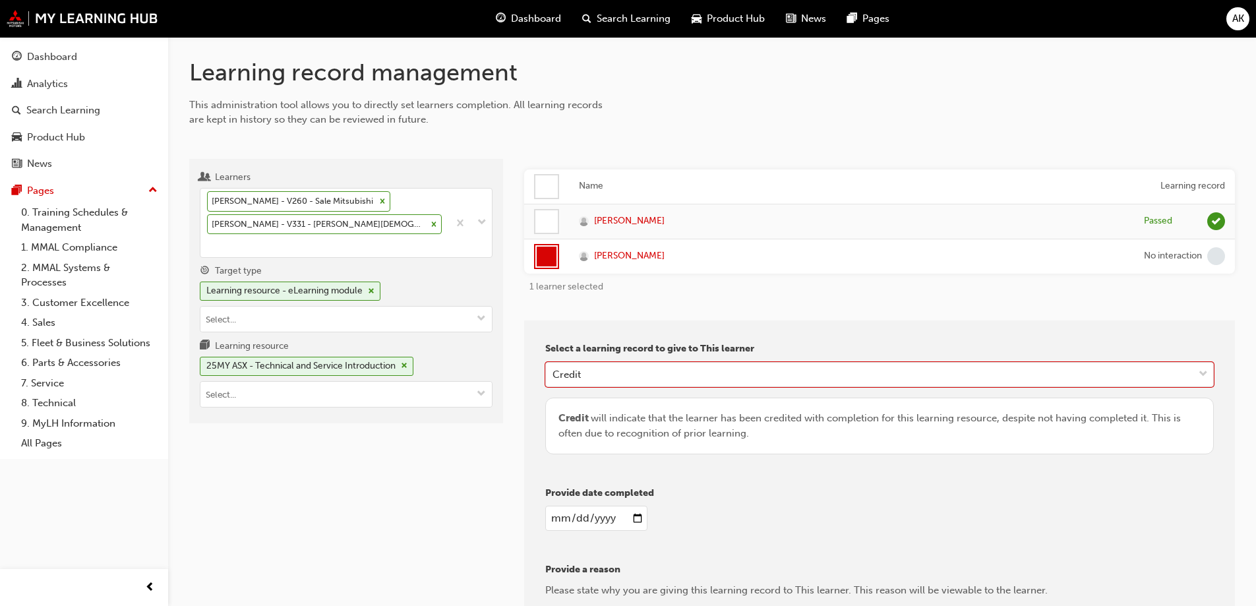
click at [631, 518] on input "date" at bounding box center [596, 518] width 102 height 25
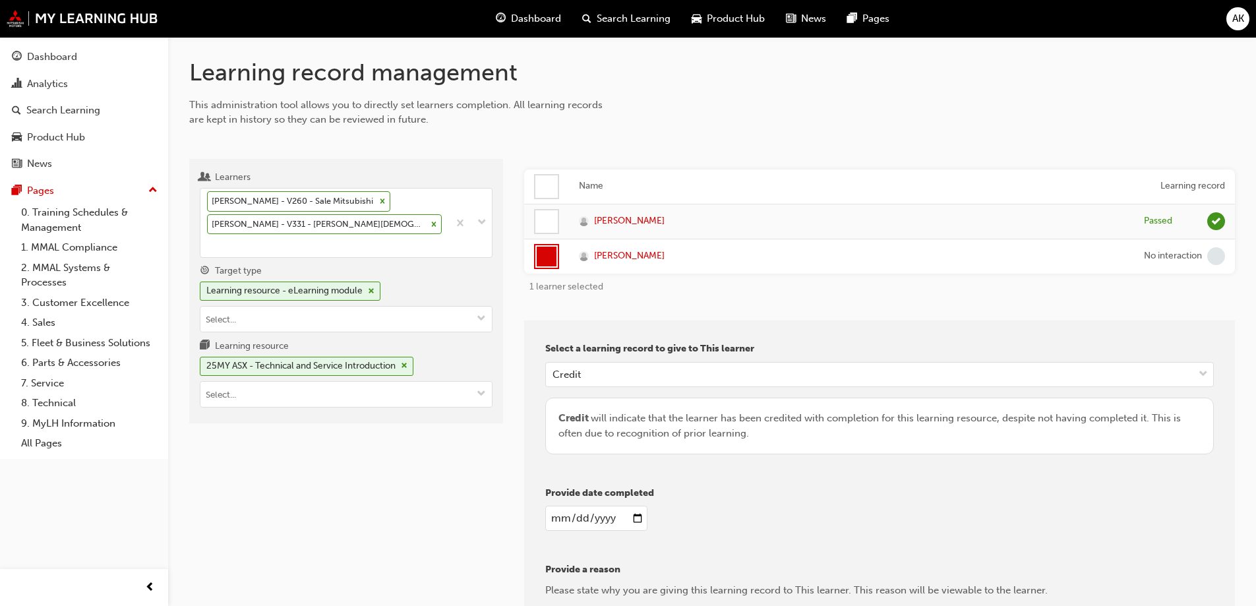
click at [631, 514] on input "date" at bounding box center [596, 518] width 102 height 25
type input "2025-09-25"
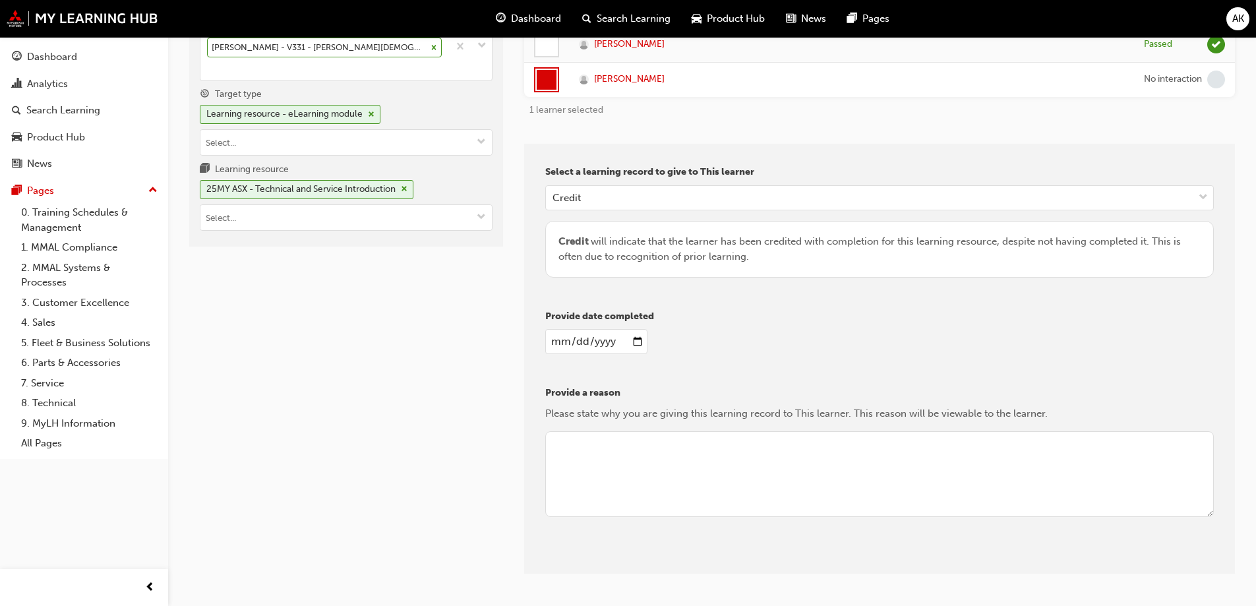
scroll to position [154, 0]
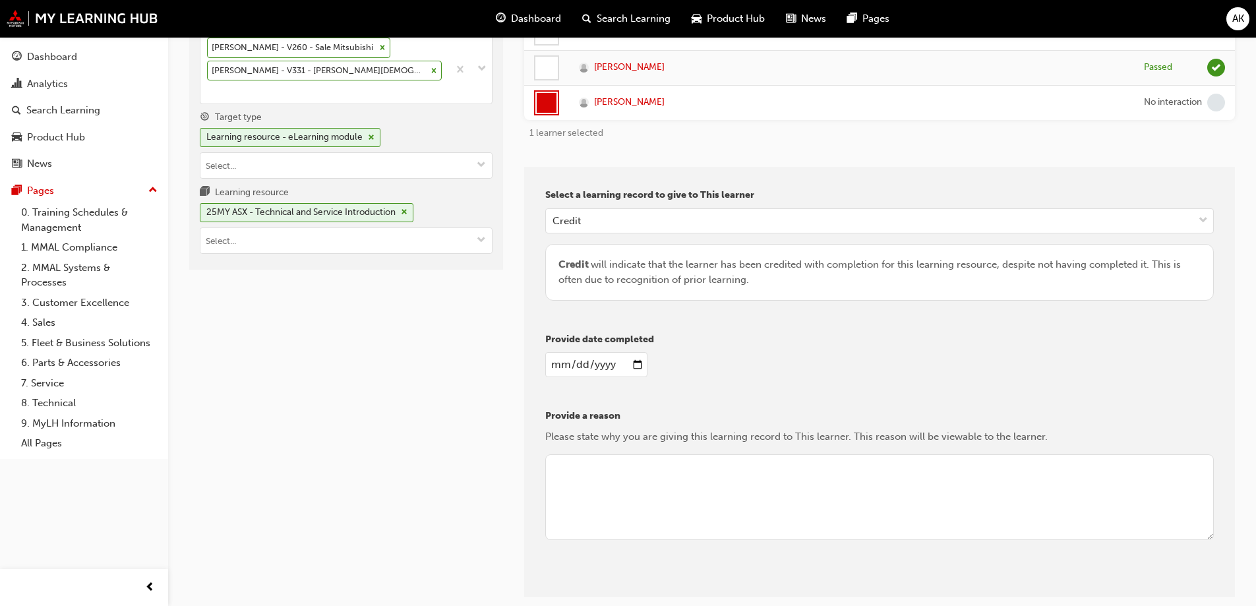
drag, startPoint x: 625, startPoint y: 483, endPoint x: 635, endPoint y: 485, distance: 10.0
click at [630, 486] on textarea at bounding box center [879, 497] width 669 height 86
type textarea "Completion on primary BP"
click at [620, 583] on button "Give learning records" at bounding box center [604, 587] width 118 height 22
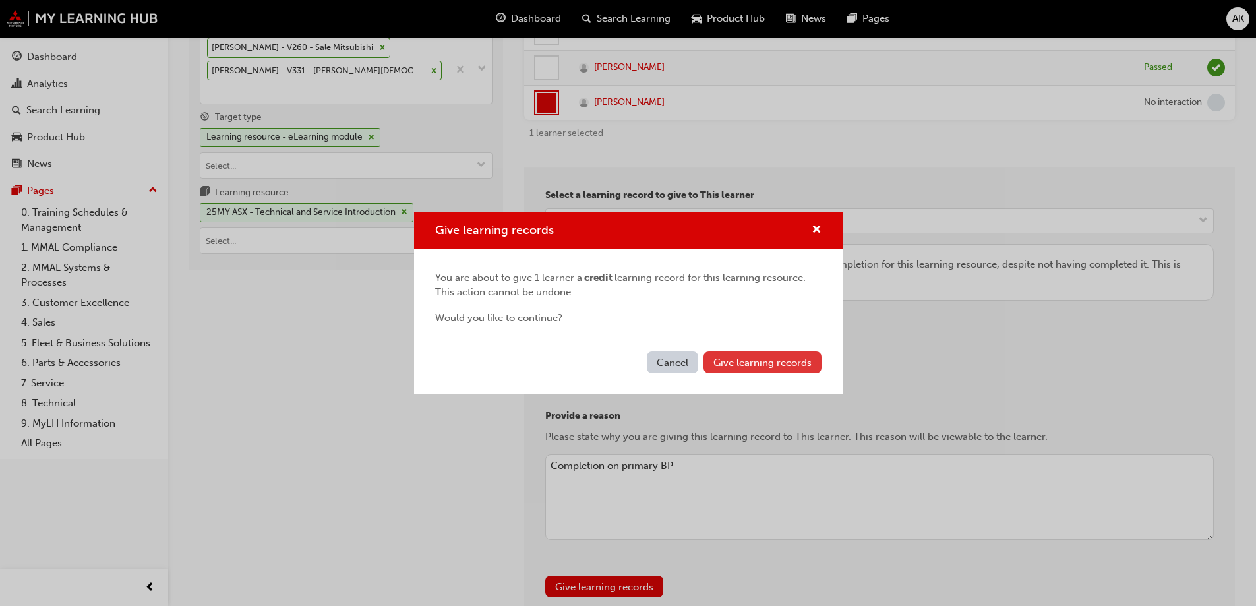
click at [756, 362] on span "Give learning records" at bounding box center [762, 363] width 98 height 12
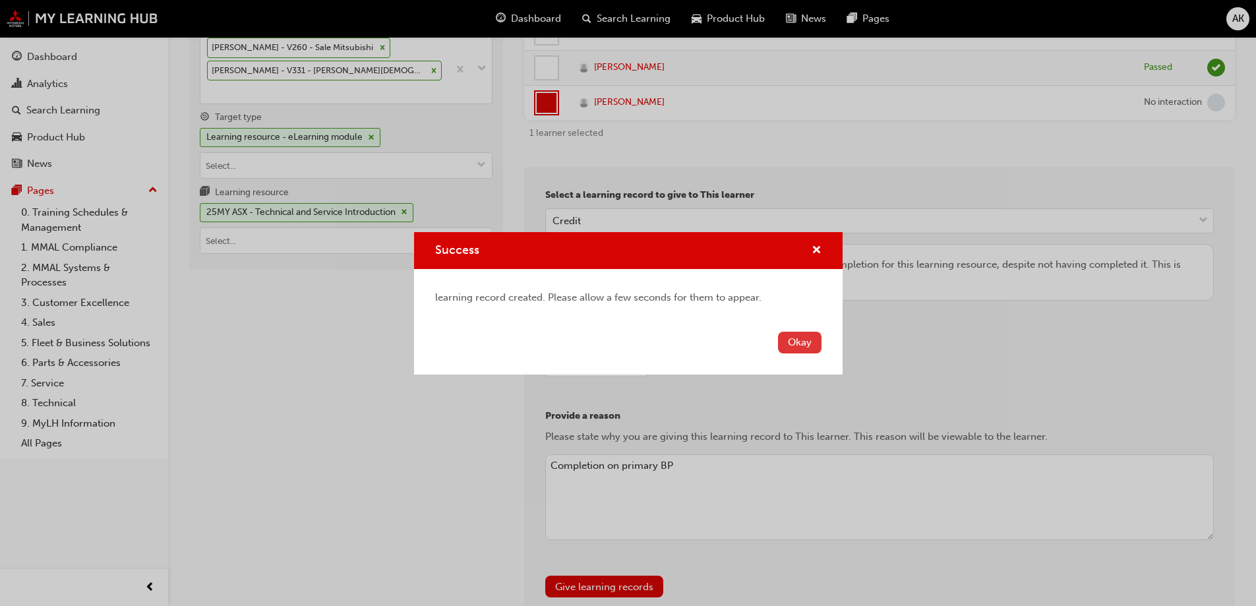
click at [810, 344] on button "Okay" at bounding box center [800, 343] width 44 height 22
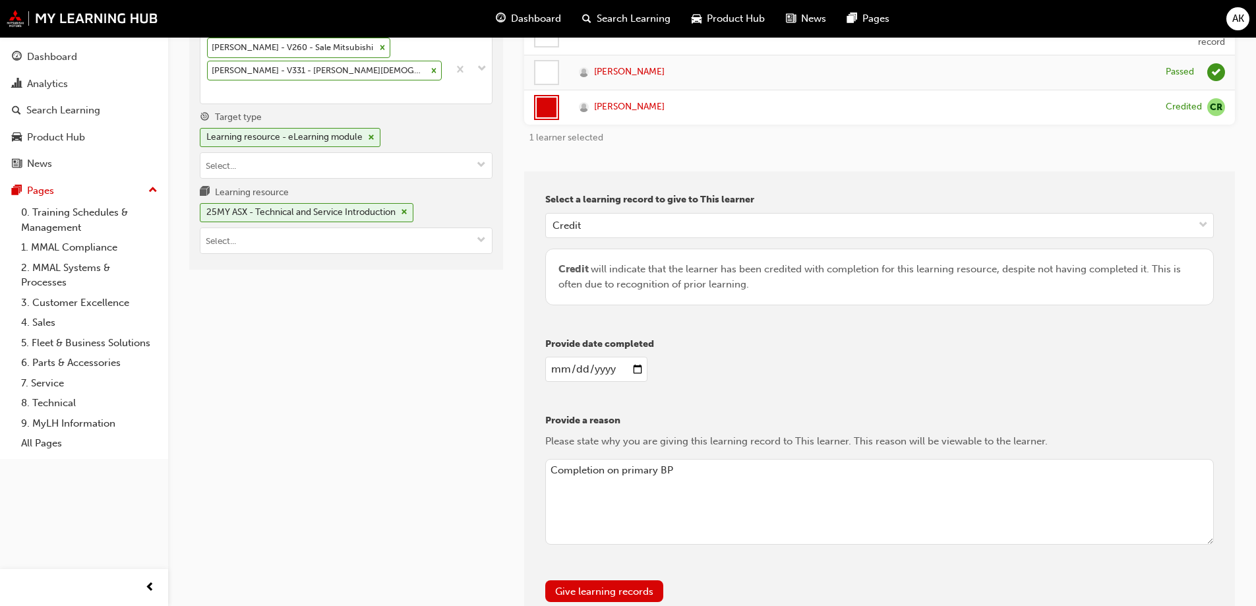
click at [869, 138] on div "1 learner selected" at bounding box center [879, 138] width 711 height 26
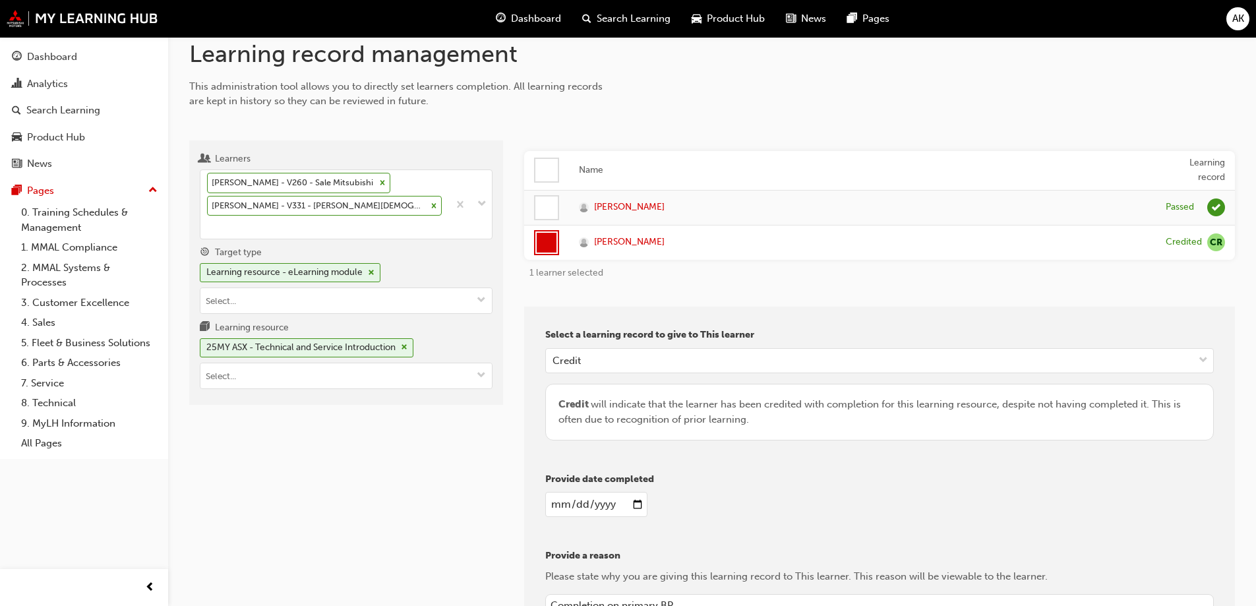
scroll to position [0, 0]
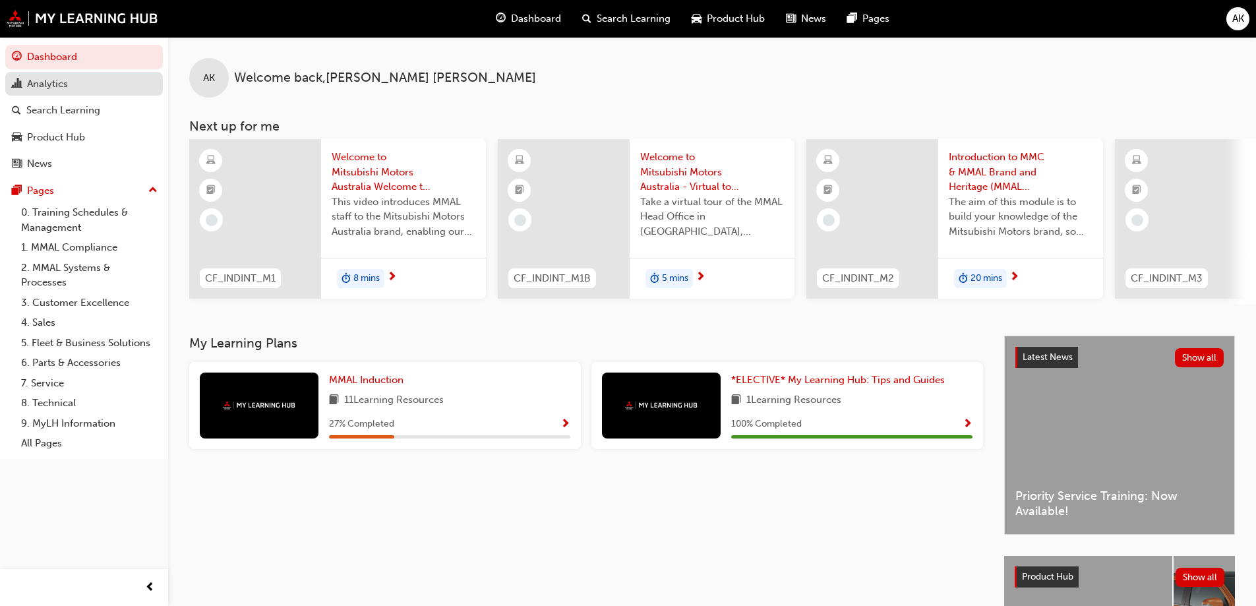
click at [127, 81] on div "Analytics" at bounding box center [84, 84] width 144 height 16
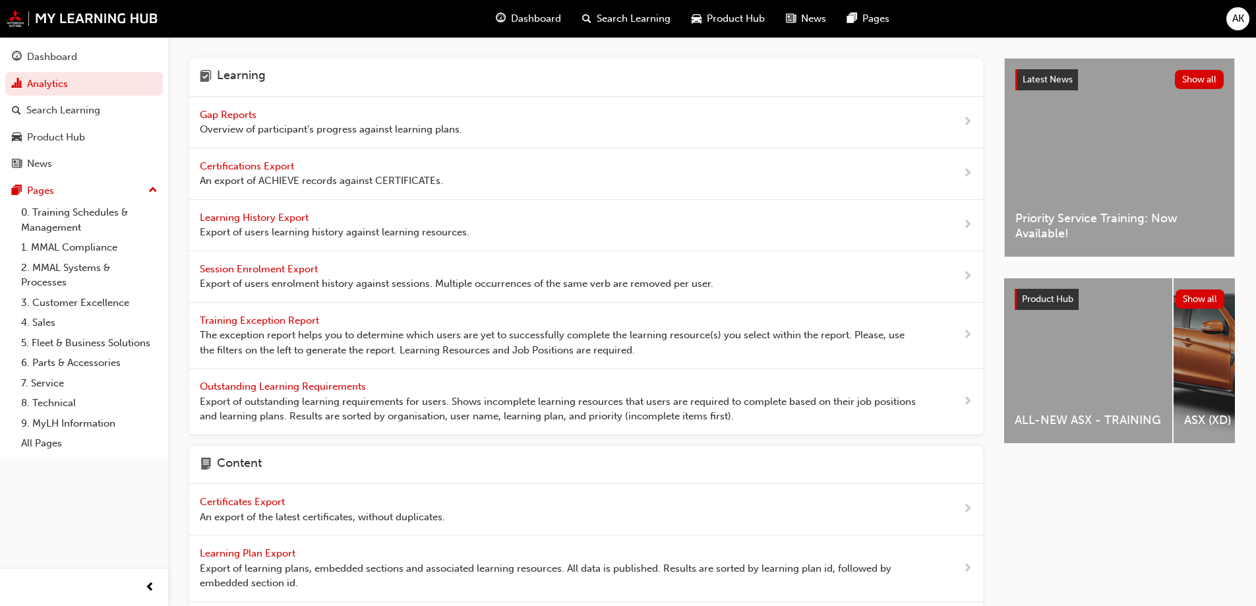
click at [251, 218] on span "Learning History Export" at bounding box center [255, 218] width 111 height 12
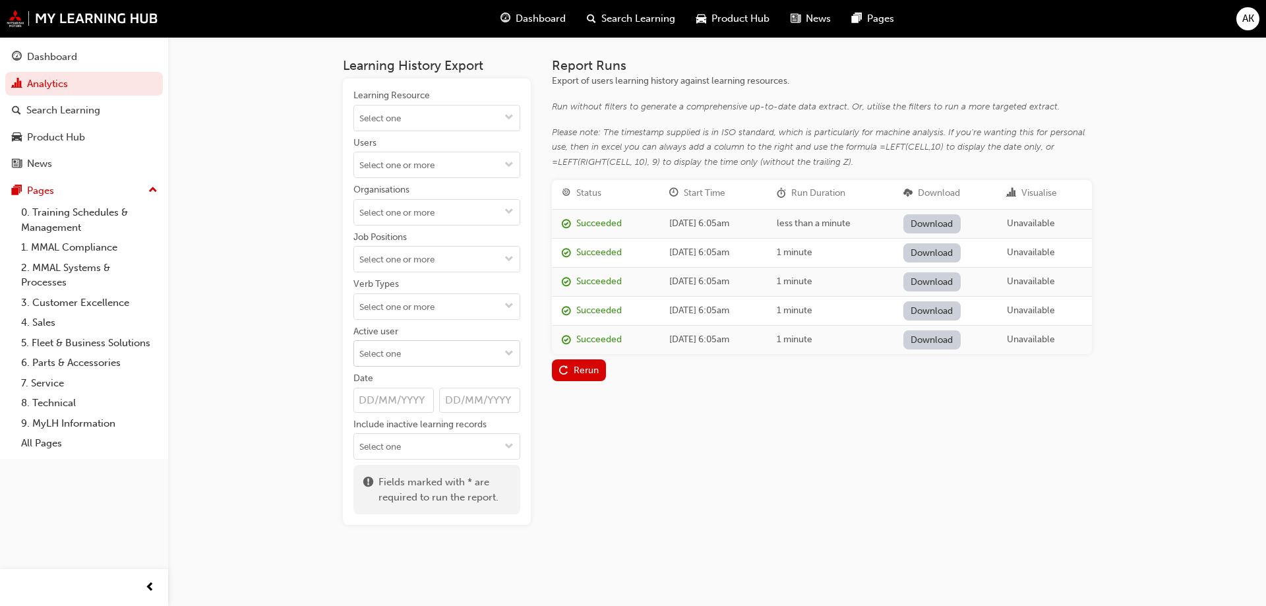
click at [377, 351] on input "Active user" at bounding box center [437, 353] width 166 height 25
drag, startPoint x: 363, startPoint y: 383, endPoint x: 717, endPoint y: 362, distance: 354.1
click at [368, 382] on li "Active users" at bounding box center [436, 379] width 167 height 25
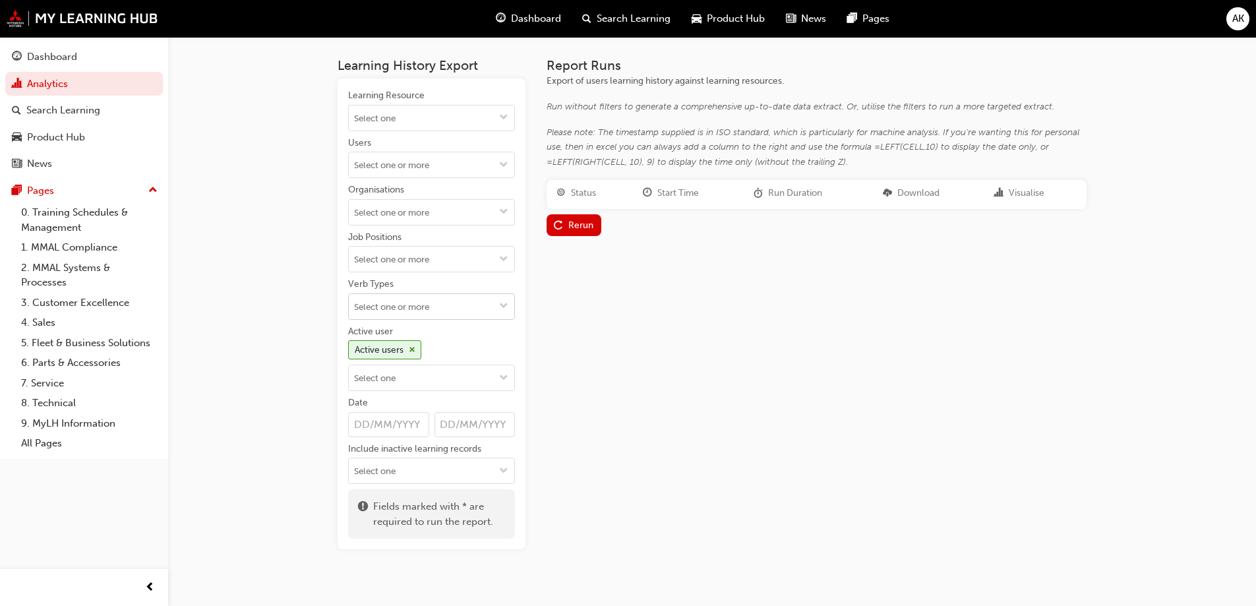
click at [417, 317] on input "Verb Types" at bounding box center [432, 306] width 166 height 25
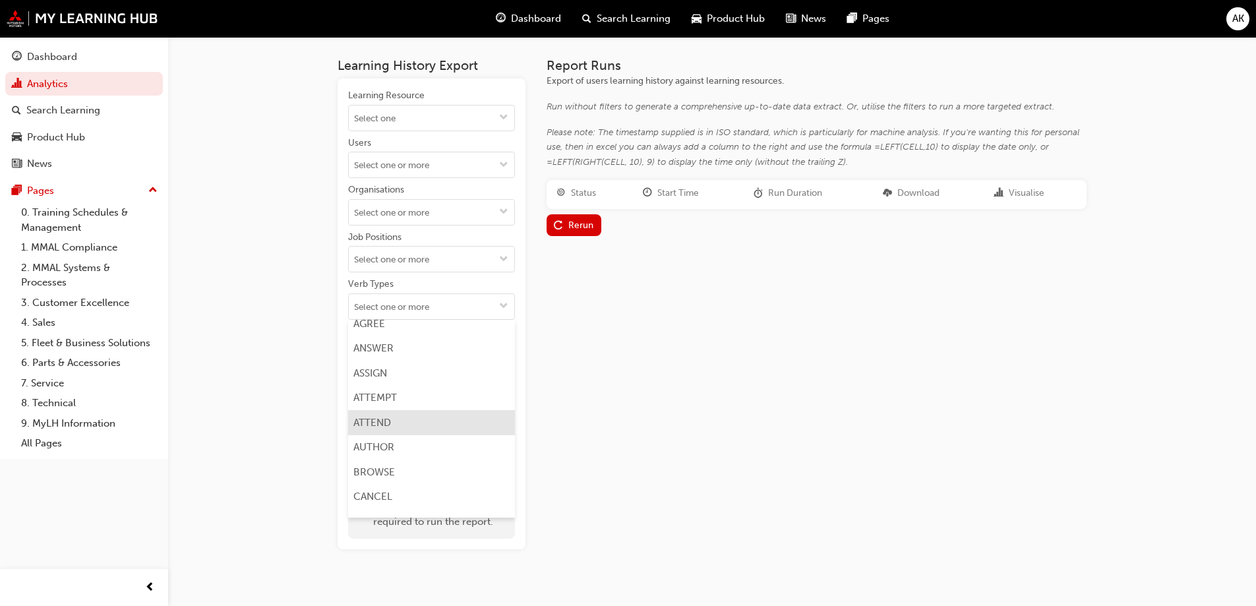
click at [398, 422] on li "ATTEND" at bounding box center [431, 422] width 167 height 25
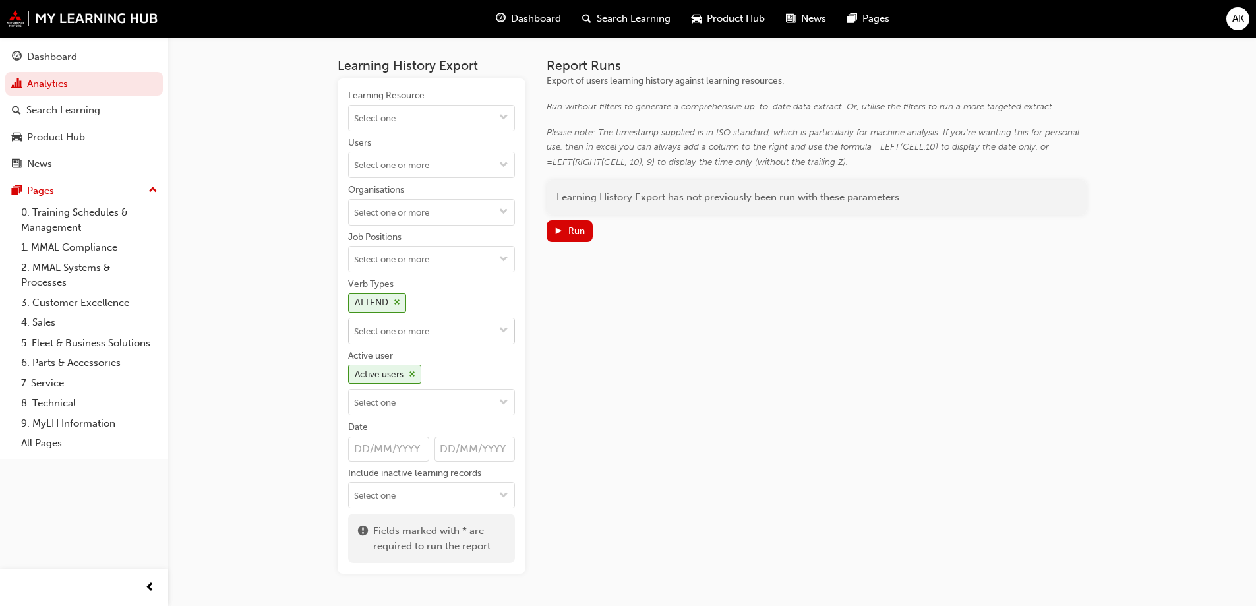
click at [435, 340] on input "Verb Types ATTEND" at bounding box center [432, 330] width 166 height 25
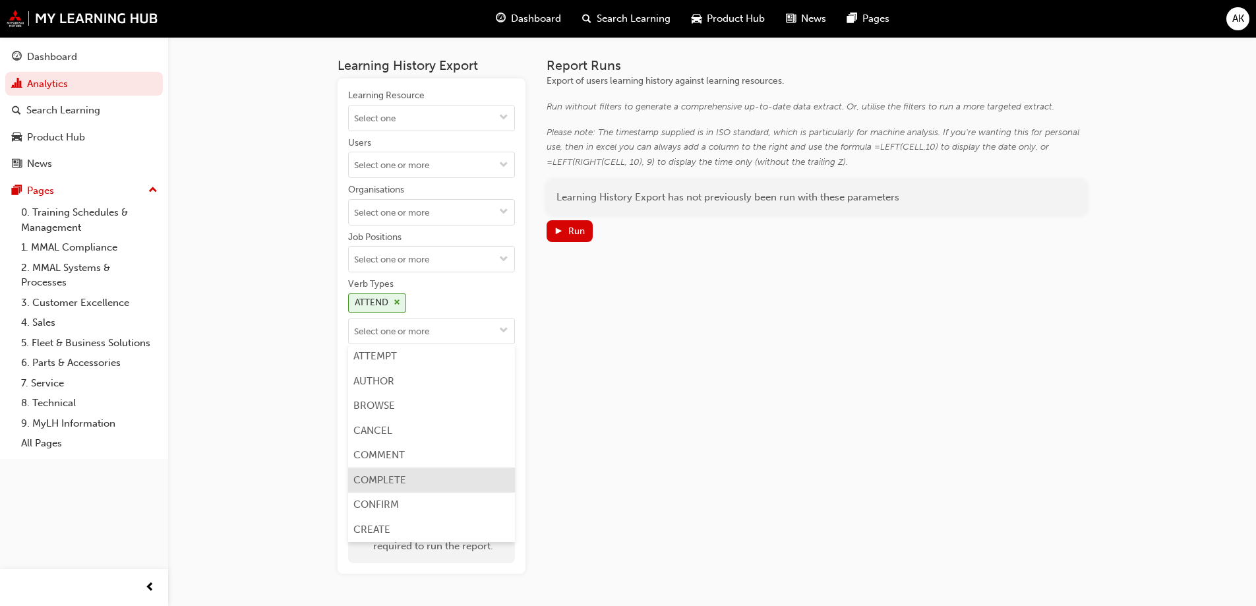
click at [415, 475] on li "COMPLETE" at bounding box center [431, 480] width 167 height 25
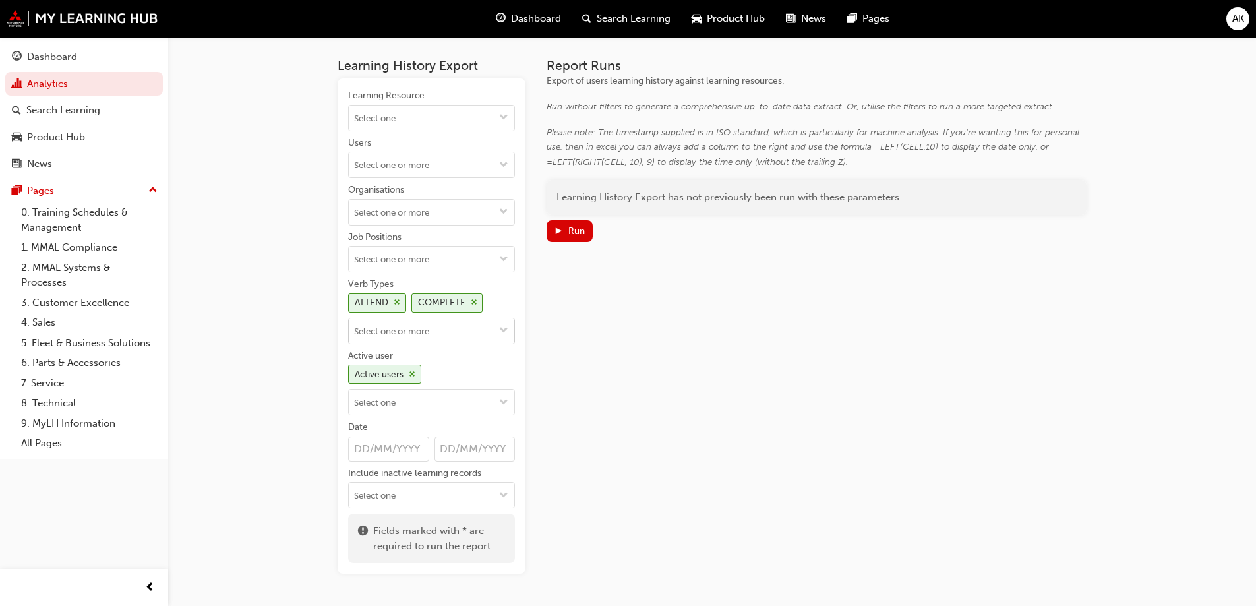
click at [437, 341] on input "Verb Types ATTEND COMPLETE" at bounding box center [432, 330] width 166 height 25
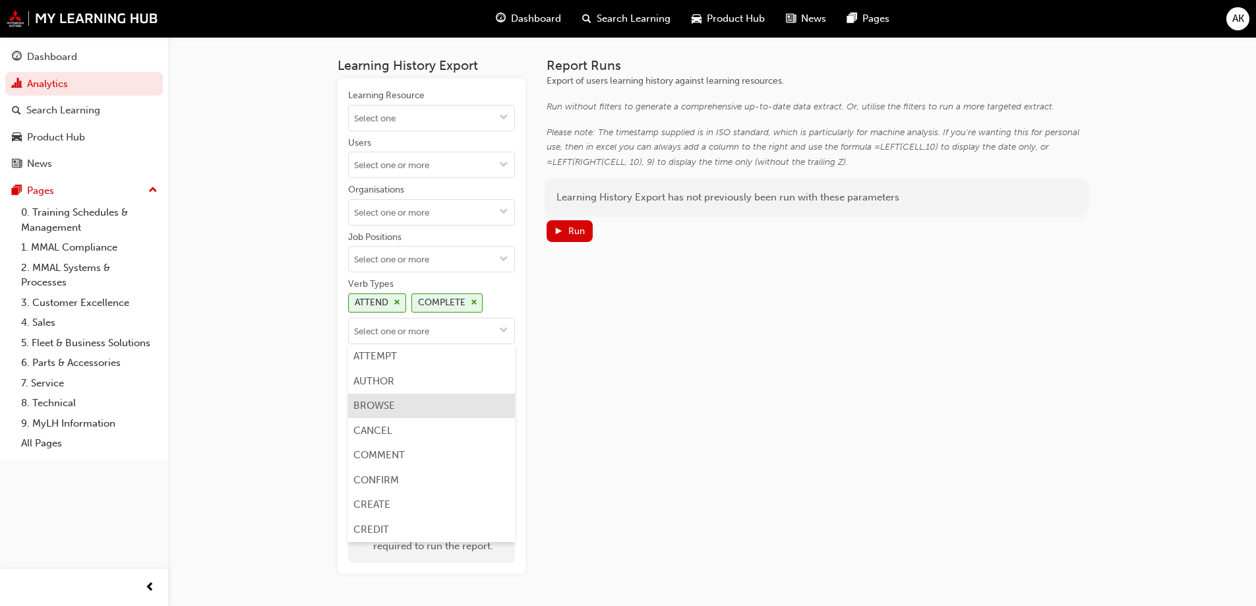
scroll to position [264, 0]
click at [386, 458] on li "CREDIT" at bounding box center [431, 463] width 167 height 25
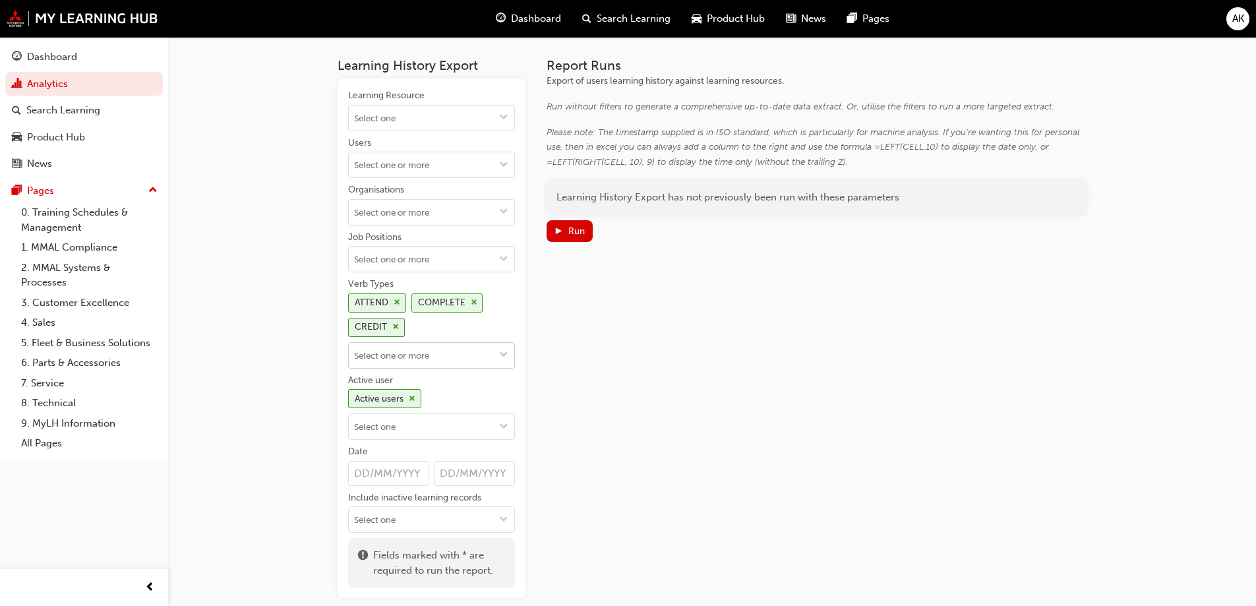
click at [427, 364] on input "Verb Types ATTEND COMPLETE CREDIT" at bounding box center [432, 355] width 166 height 25
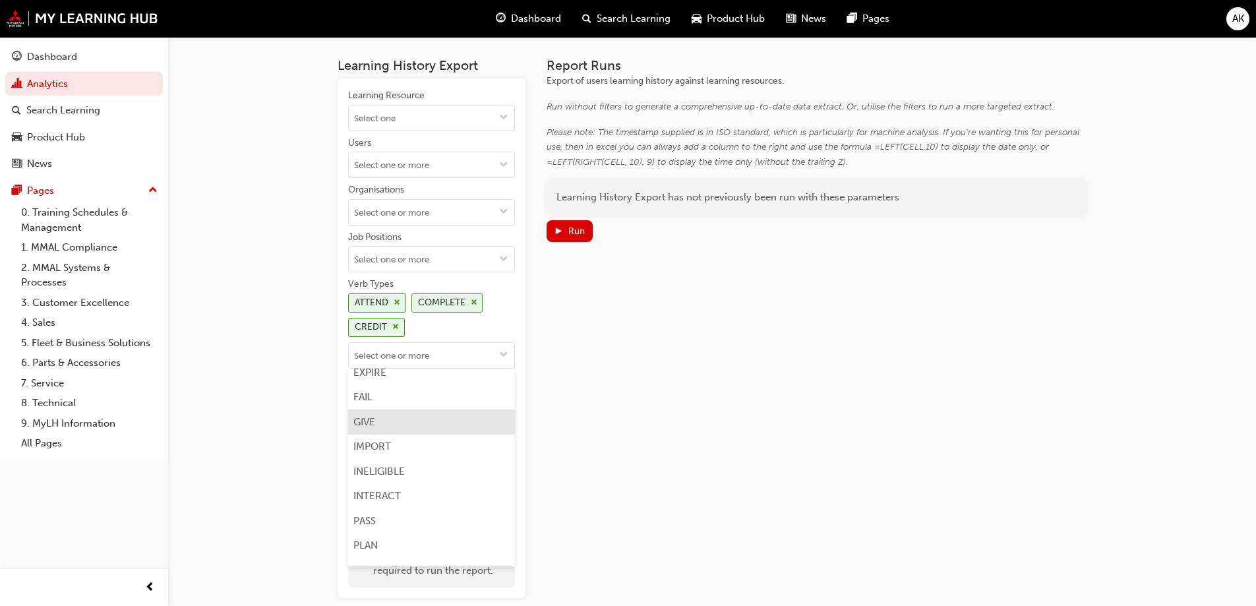
scroll to position [593, 0]
click at [386, 449] on li "PASS" at bounding box center [431, 454] width 167 height 25
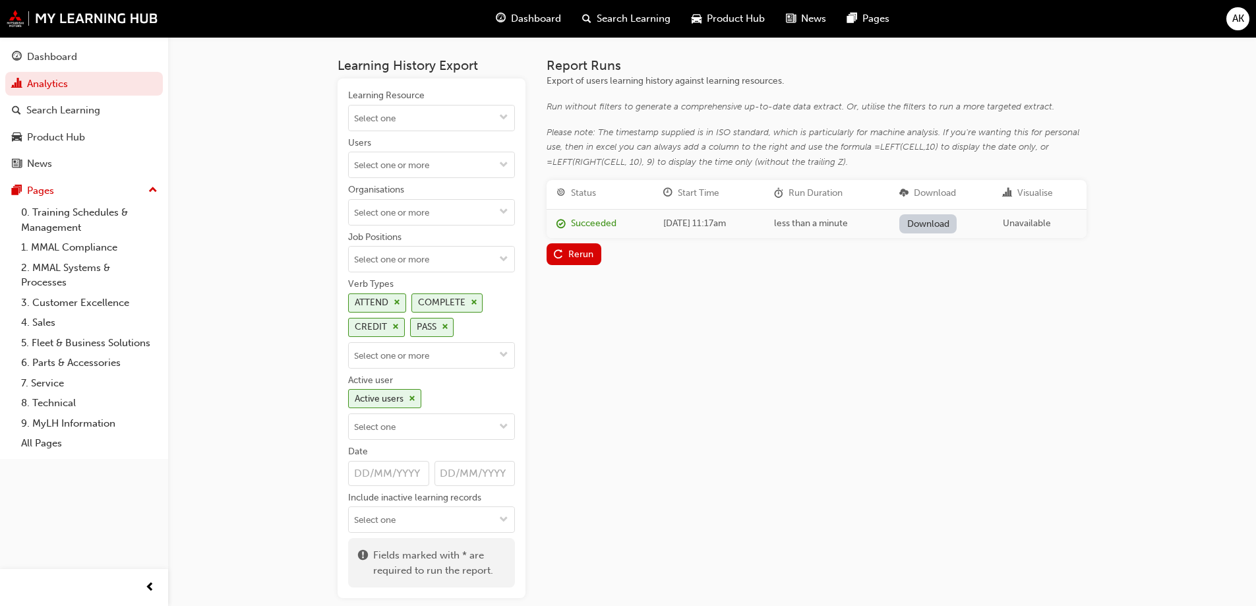
click at [553, 363] on div "Report Runs Export of users learning history against learning resources. Run wi…" at bounding box center [817, 328] width 540 height 540
click at [570, 259] on div "Rerun" at bounding box center [580, 254] width 25 height 11
click at [936, 222] on link "Download" at bounding box center [927, 223] width 57 height 19
